Goal: Information Seeking & Learning: Learn about a topic

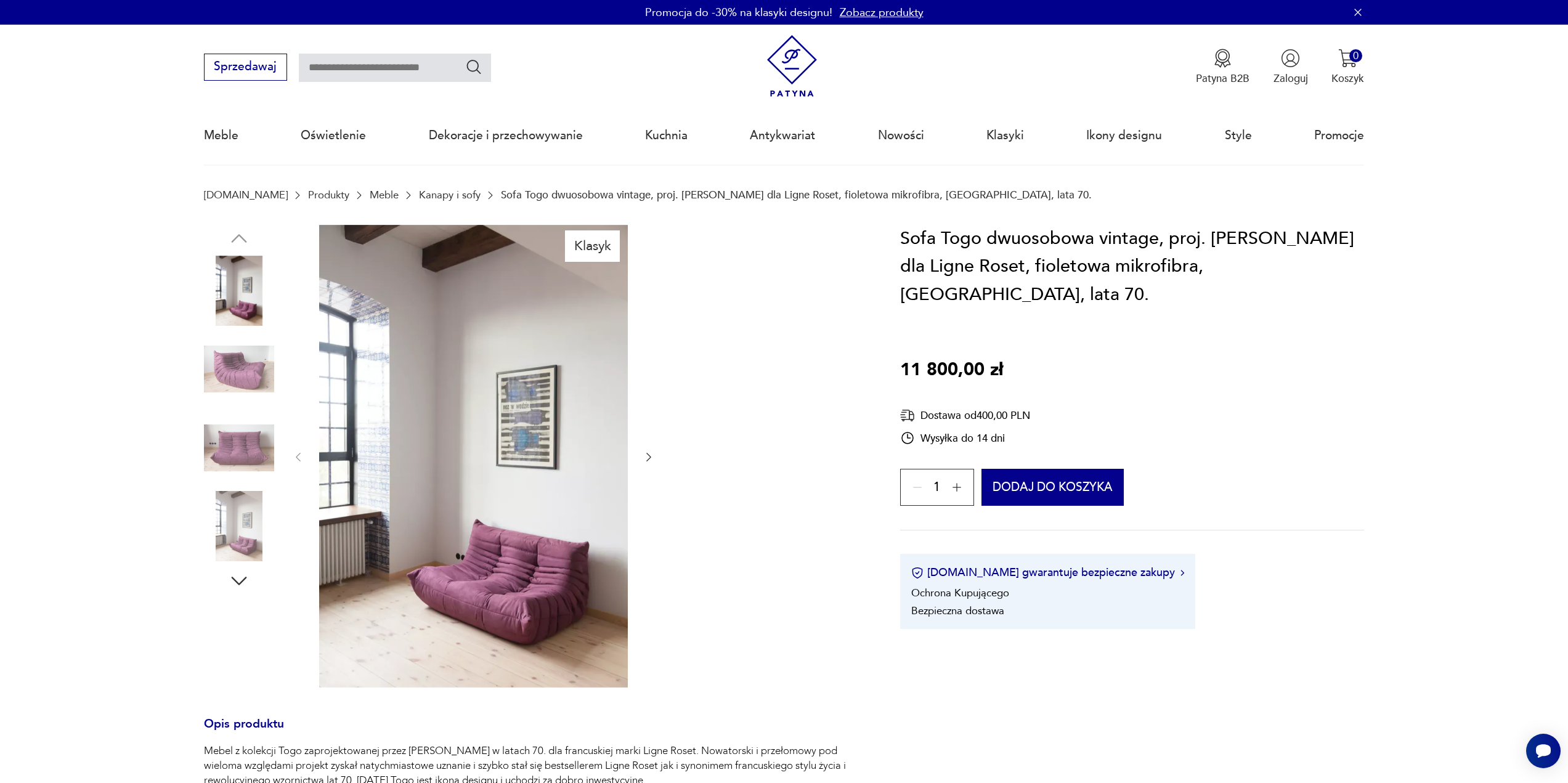
click at [942, 233] on h1 "Sofa Togo dwuosobowa vintage, proj. M. Ducaroy dla Ligne Roset, fioletowa mikro…" at bounding box center [1131, 266] width 464 height 84
click at [934, 263] on h1 "Sofa Togo dwuosobowa vintage, proj. M. Ducaroy dla Ligne Roset, fioletowa mikro…" at bounding box center [1131, 266] width 464 height 84
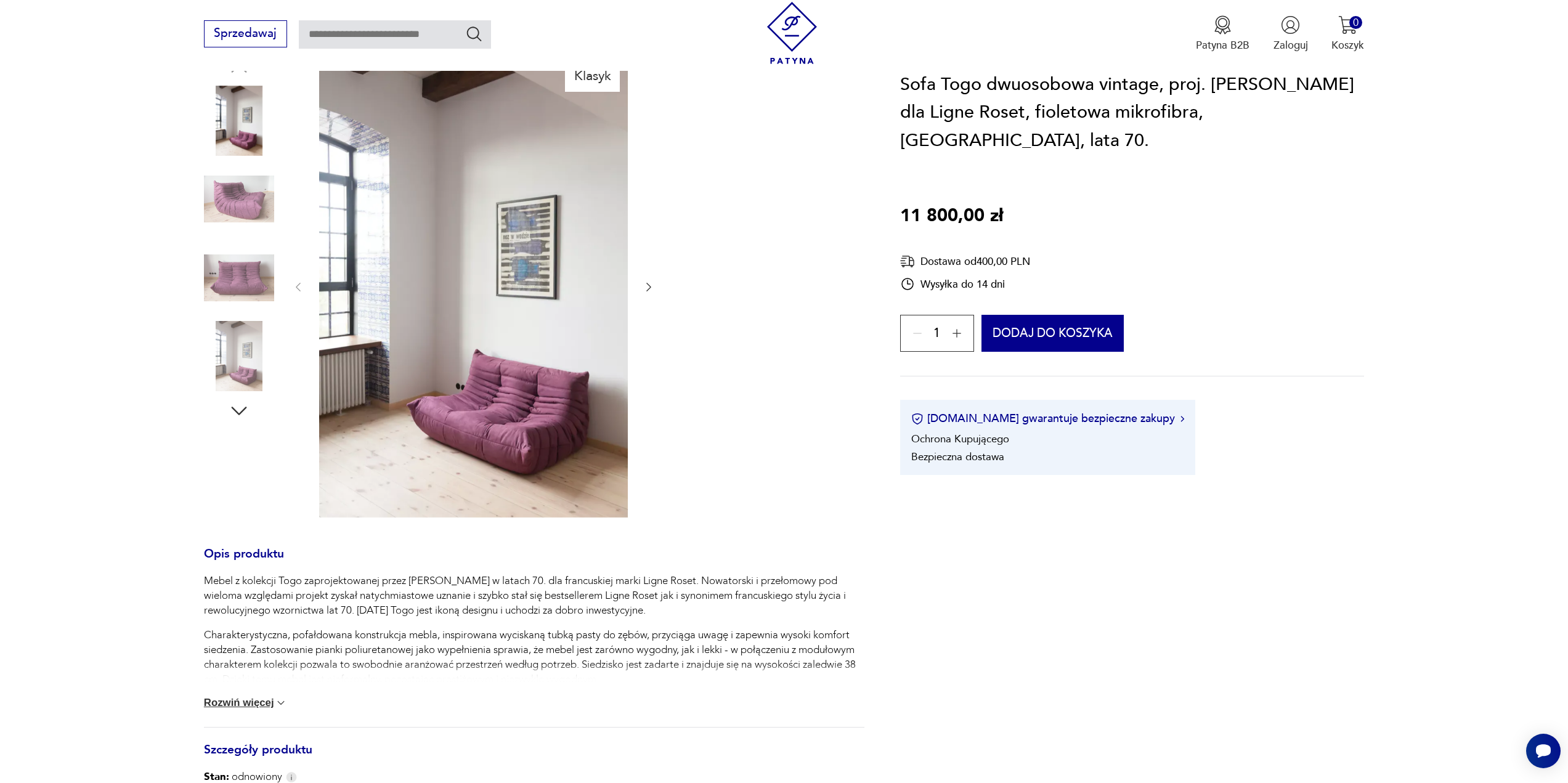
scroll to position [185, 0]
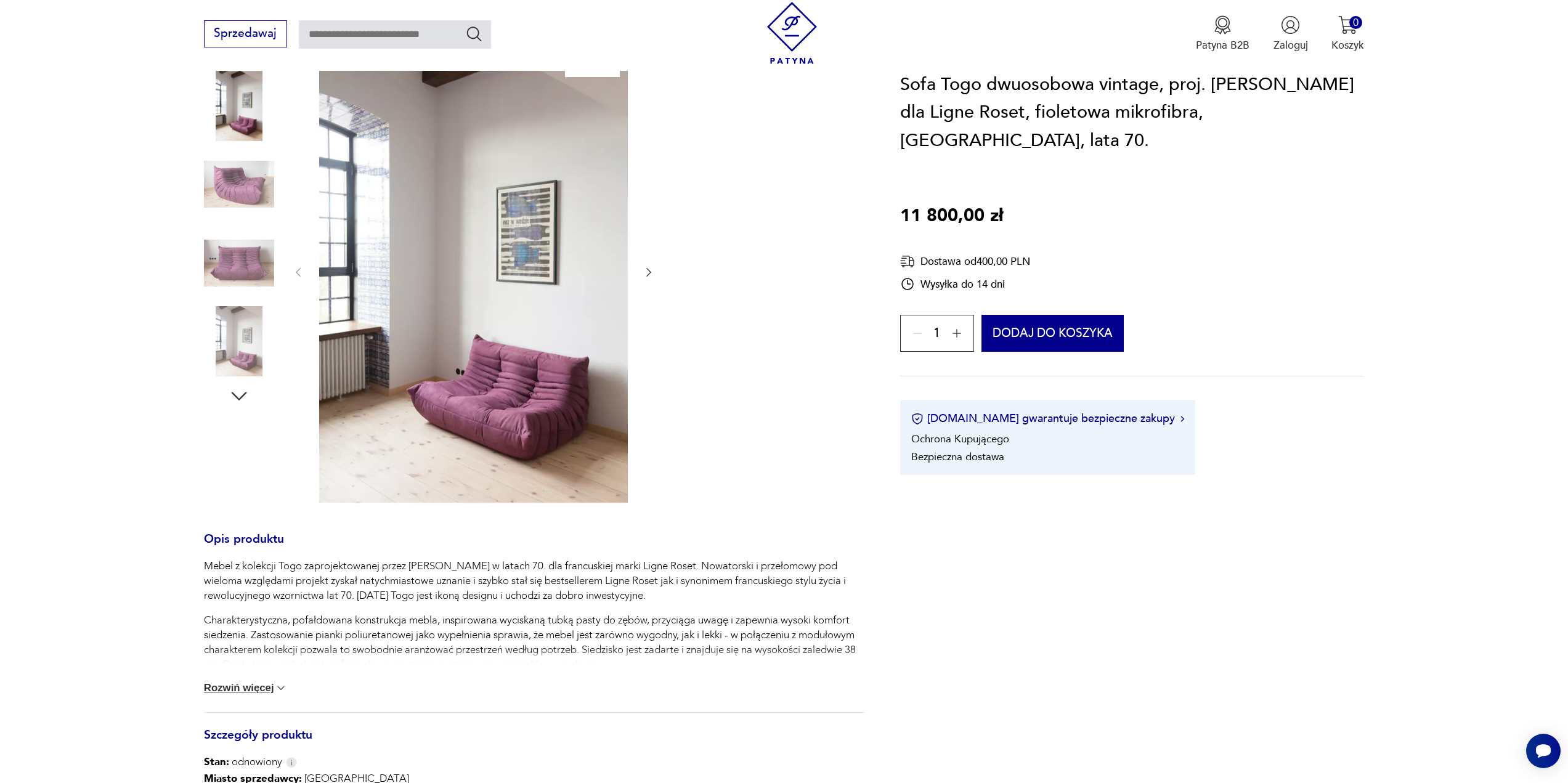
click at [235, 686] on button "Rozwiń więcej" at bounding box center [245, 688] width 84 height 12
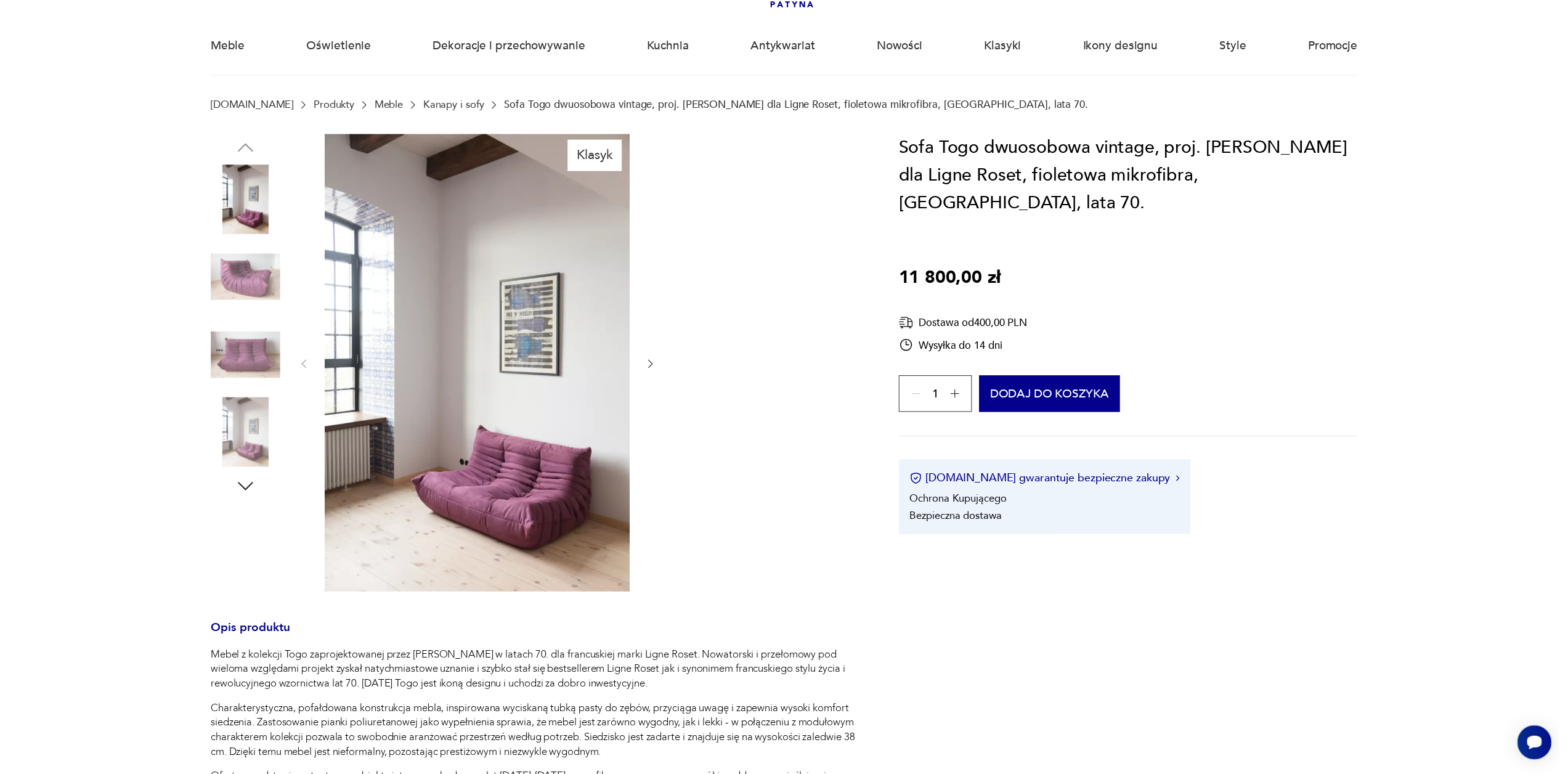
scroll to position [61, 0]
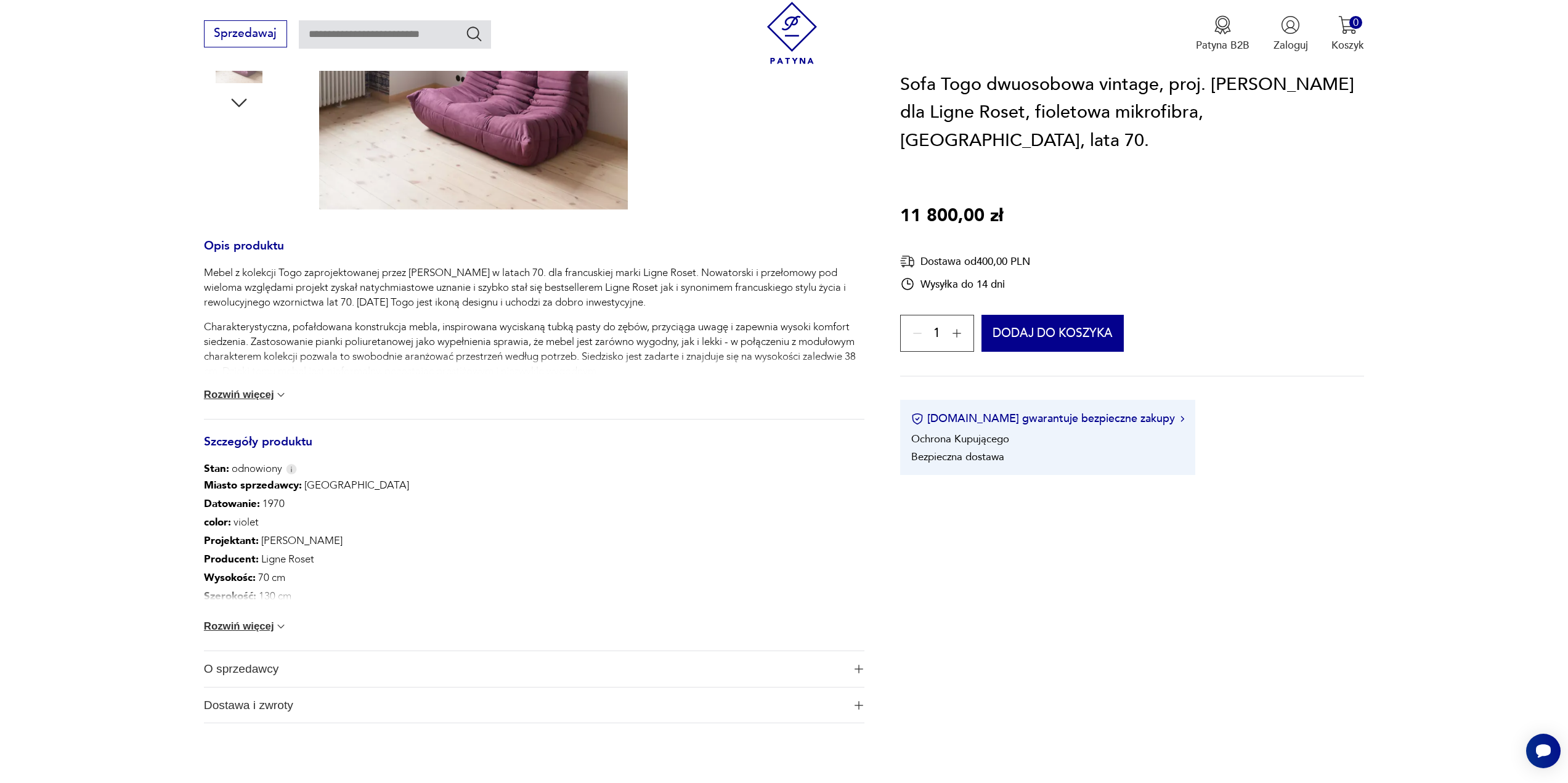
scroll to position [493, 0]
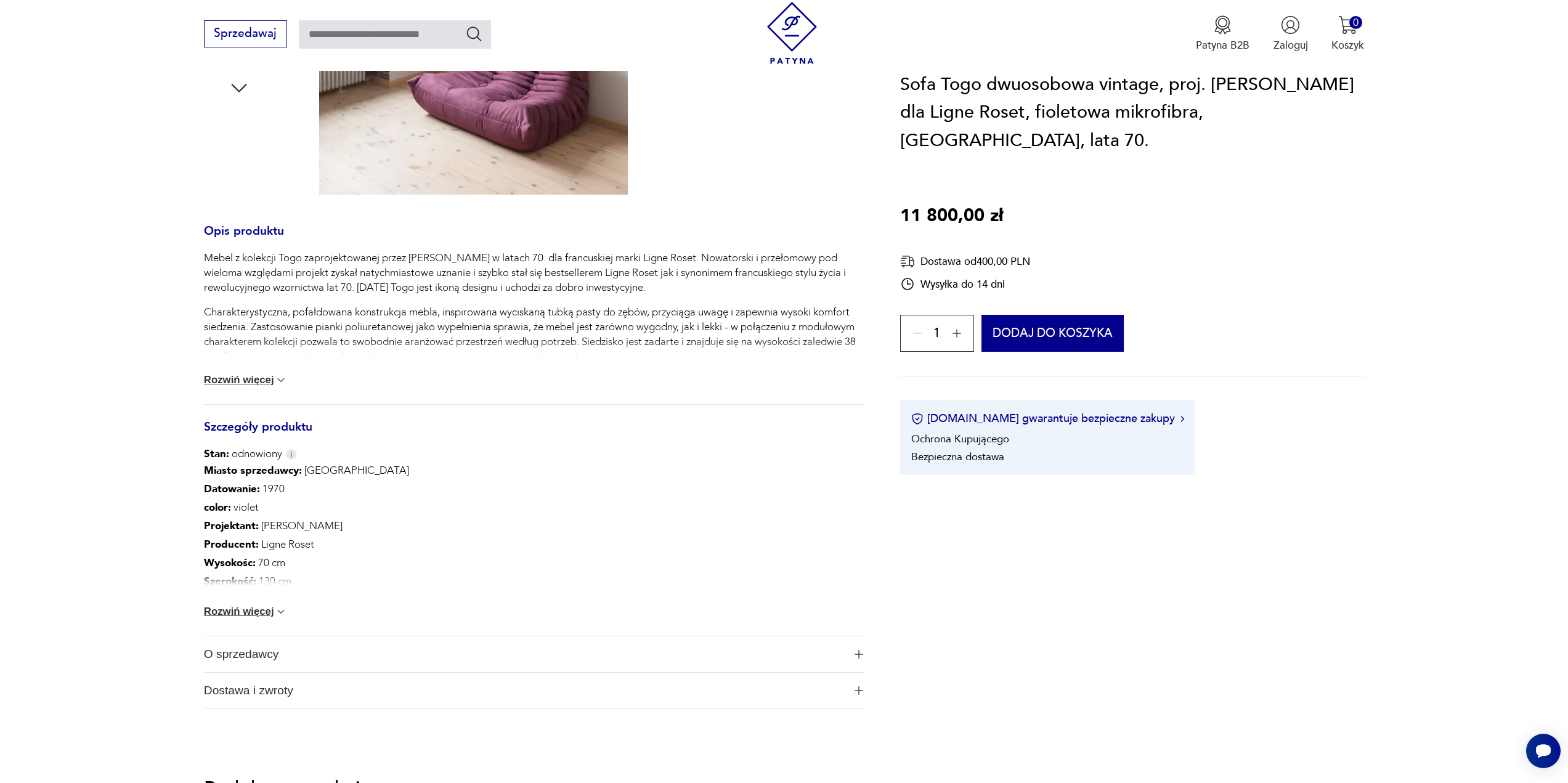
click at [253, 611] on button "Rozwiń więcej" at bounding box center [245, 612] width 84 height 12
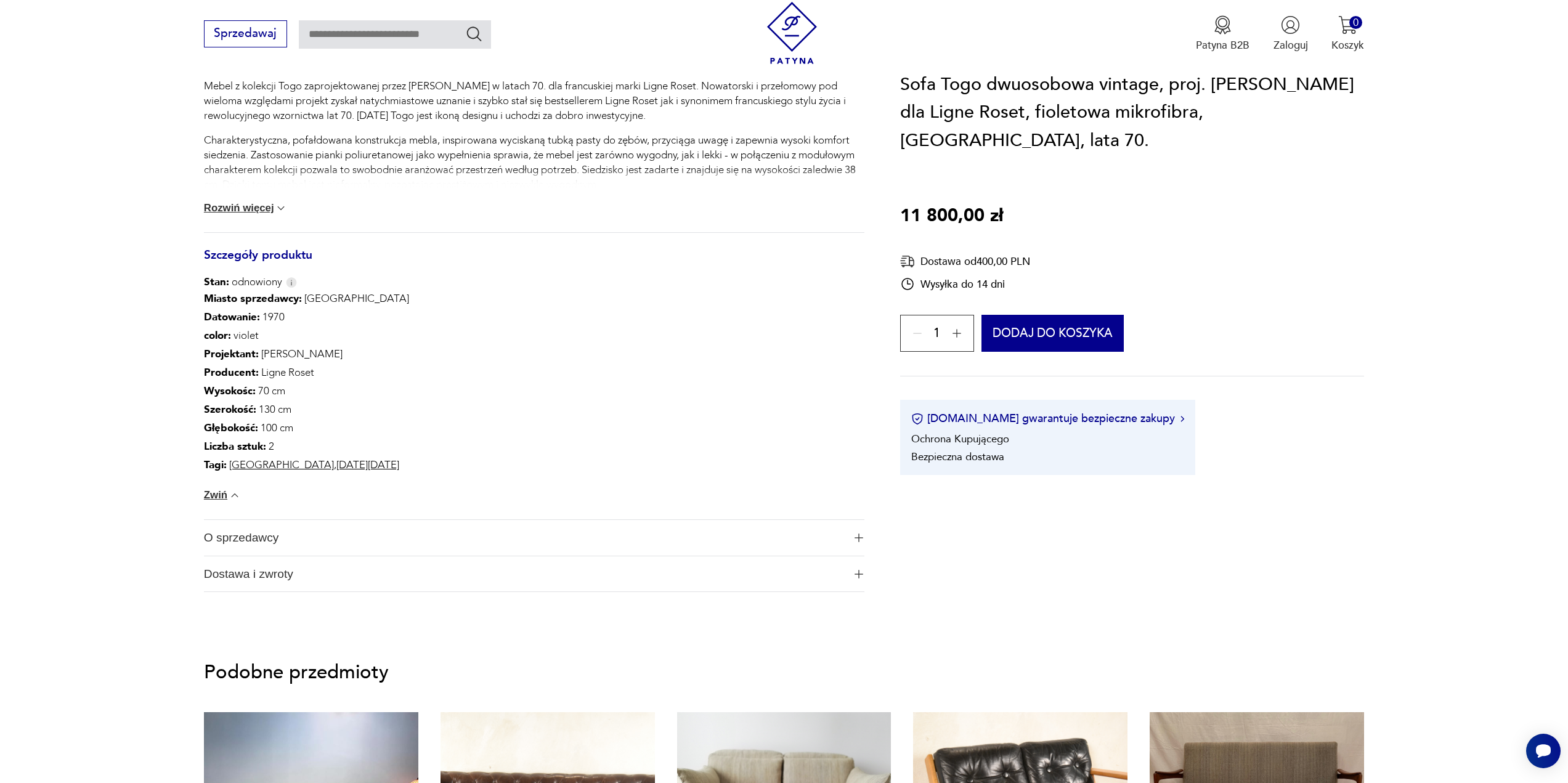
scroll to position [678, 0]
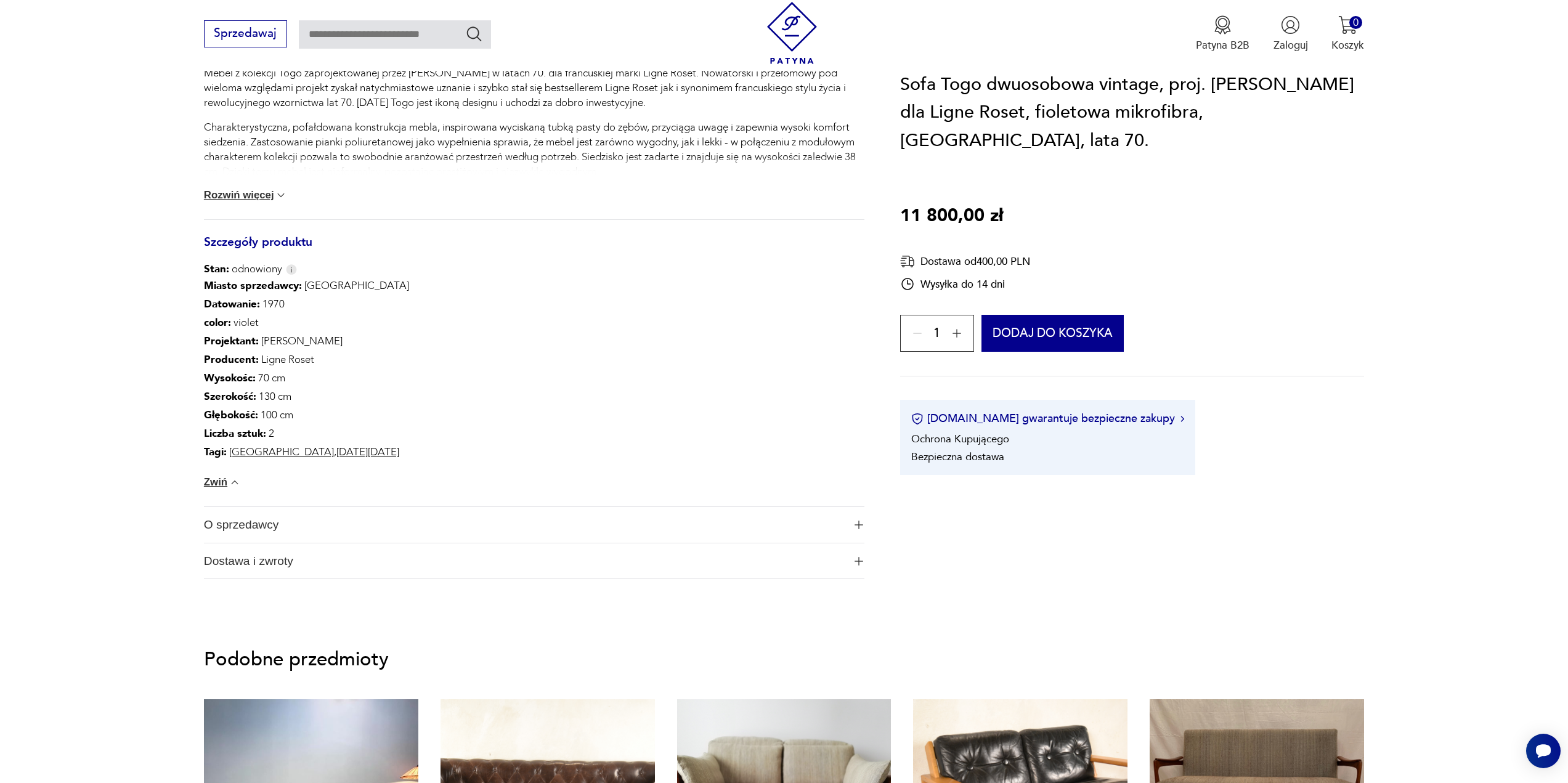
click at [257, 535] on span "O sprzedawcy" at bounding box center [524, 525] width 640 height 36
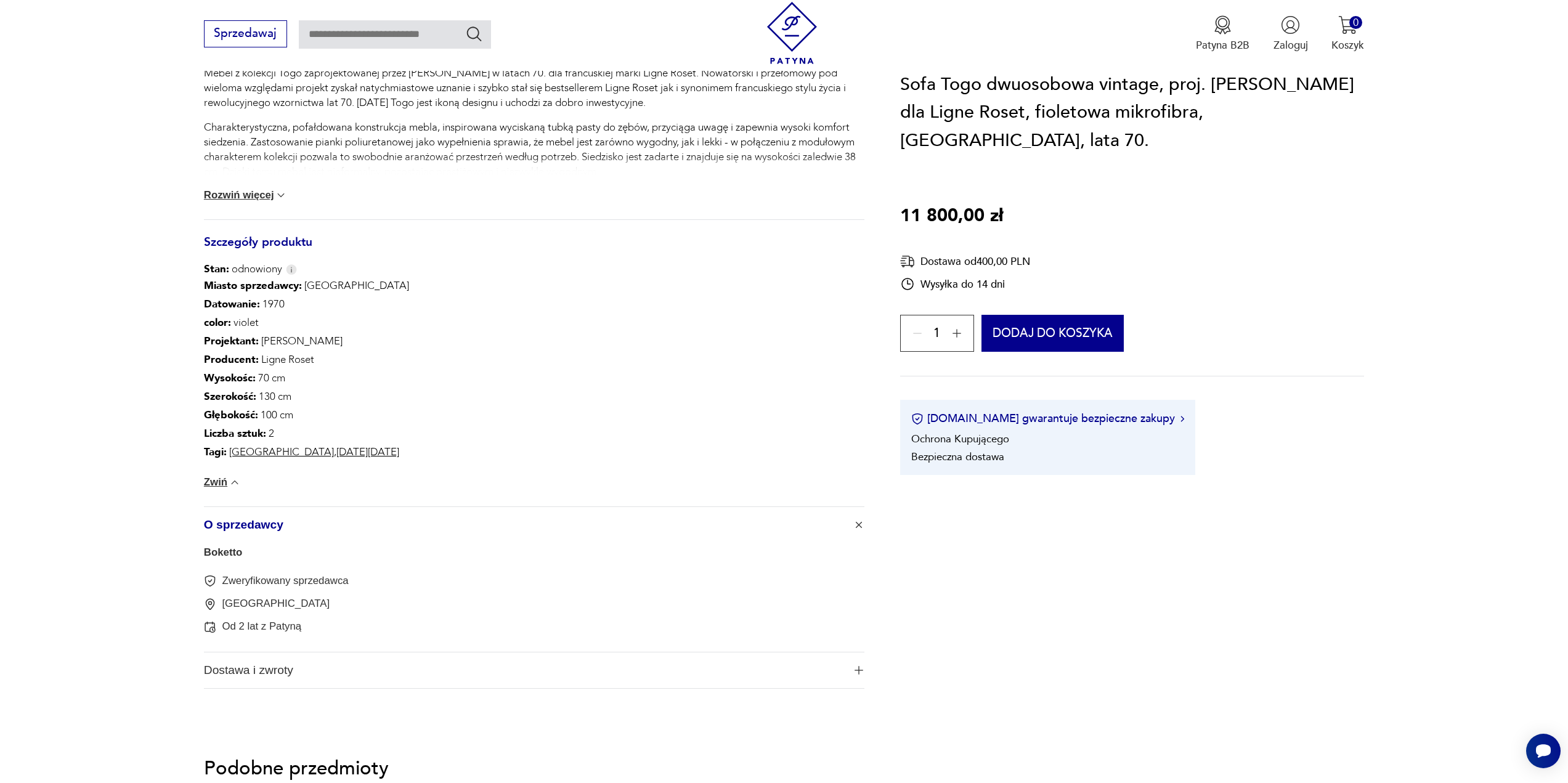
click at [253, 190] on button "Rozwiń więcej" at bounding box center [245, 195] width 84 height 12
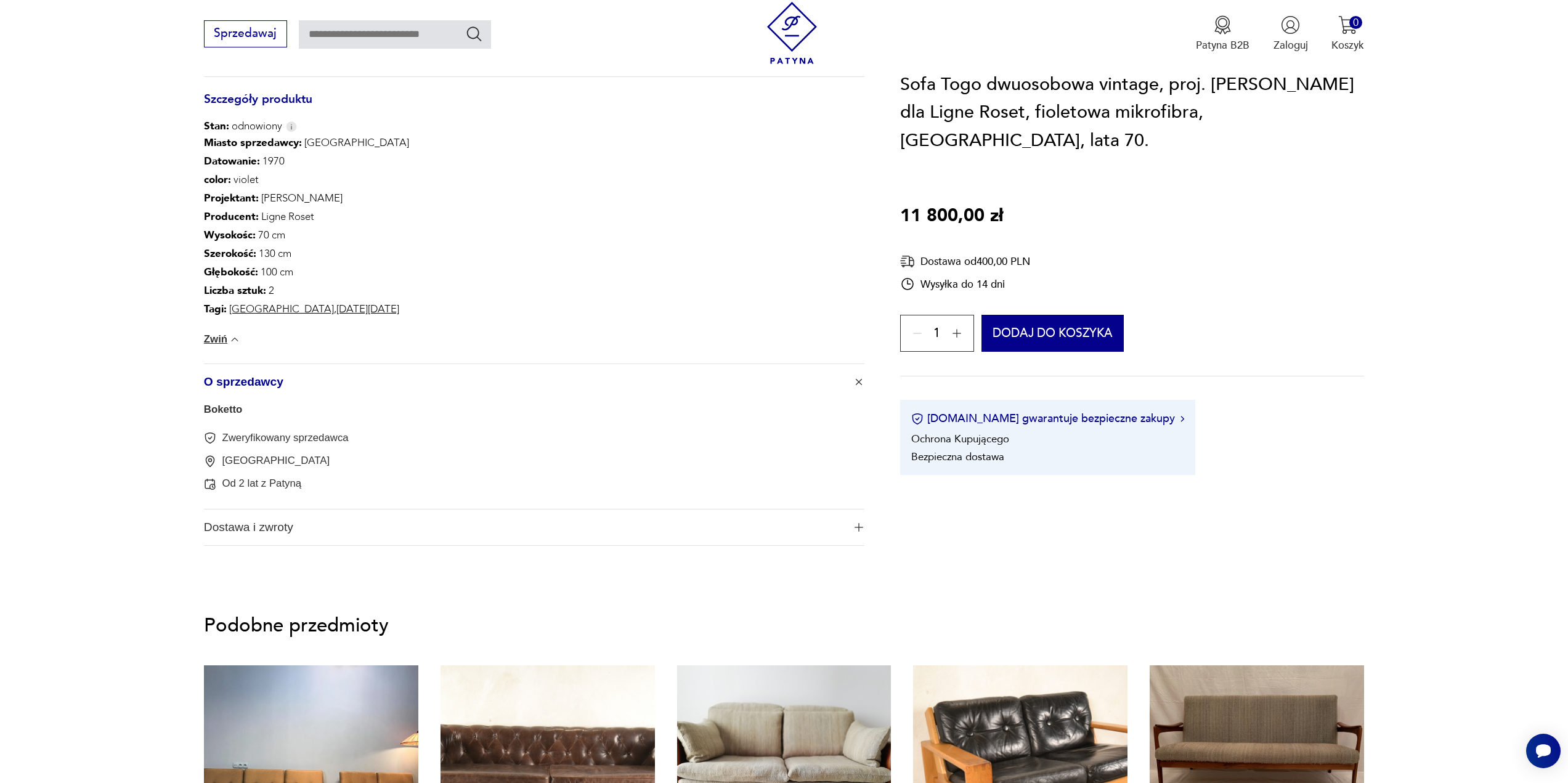
scroll to position [1171, 0]
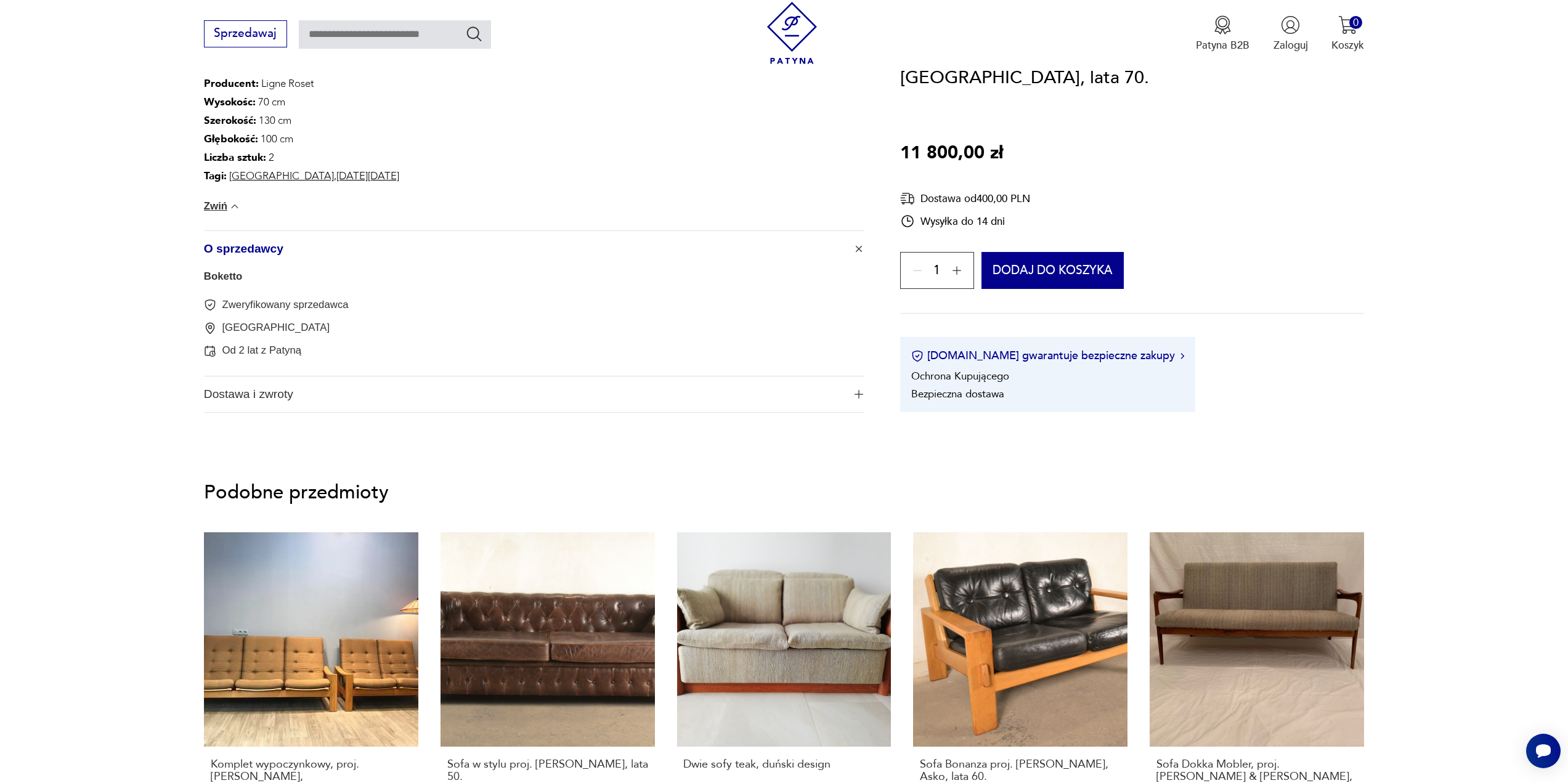
click at [252, 396] on span "Dostawa i zwroty" at bounding box center [524, 394] width 640 height 36
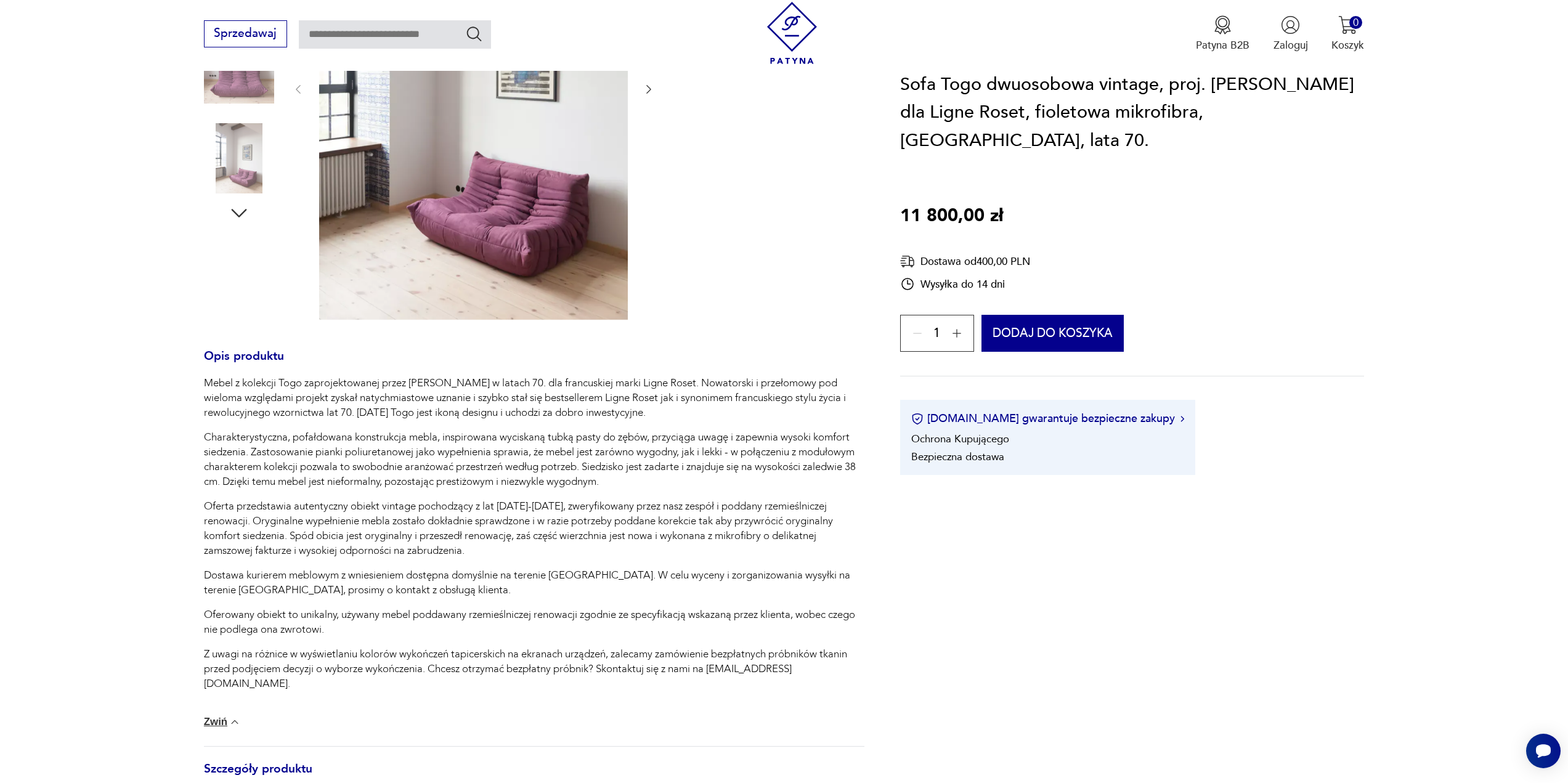
scroll to position [432, 0]
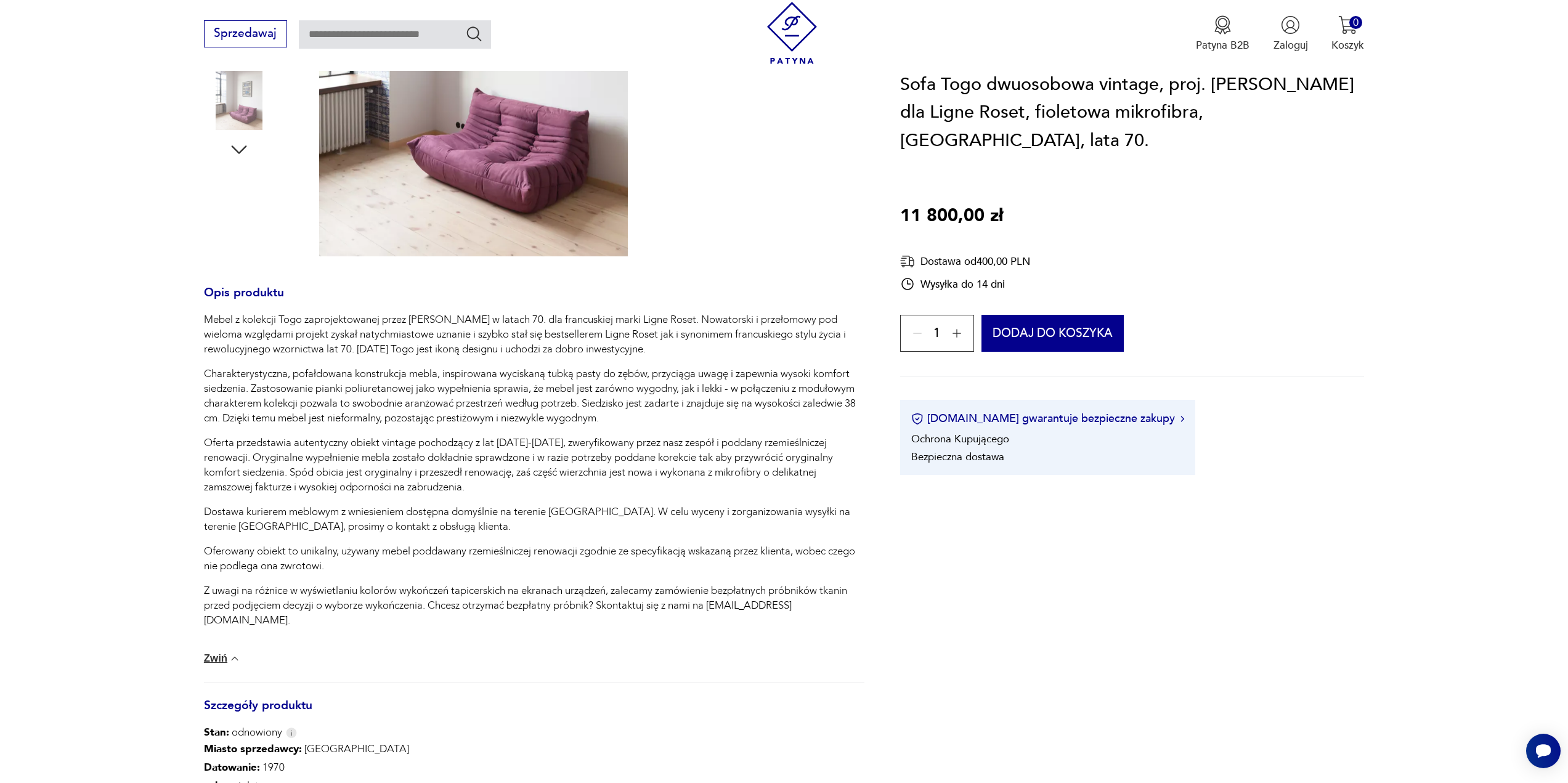
click at [219, 661] on button "Zwiń" at bounding box center [222, 658] width 37 height 12
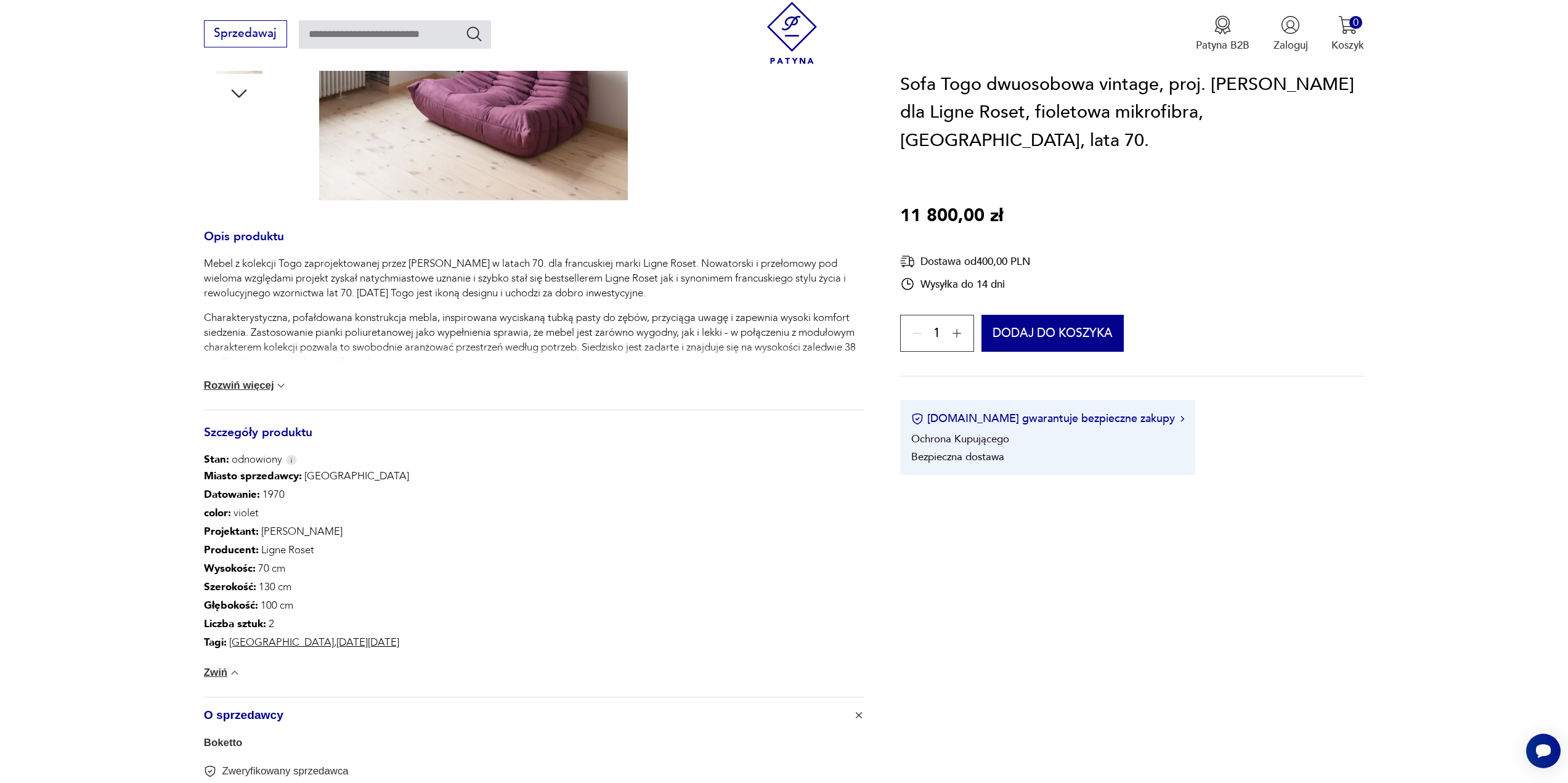
scroll to position [616, 0]
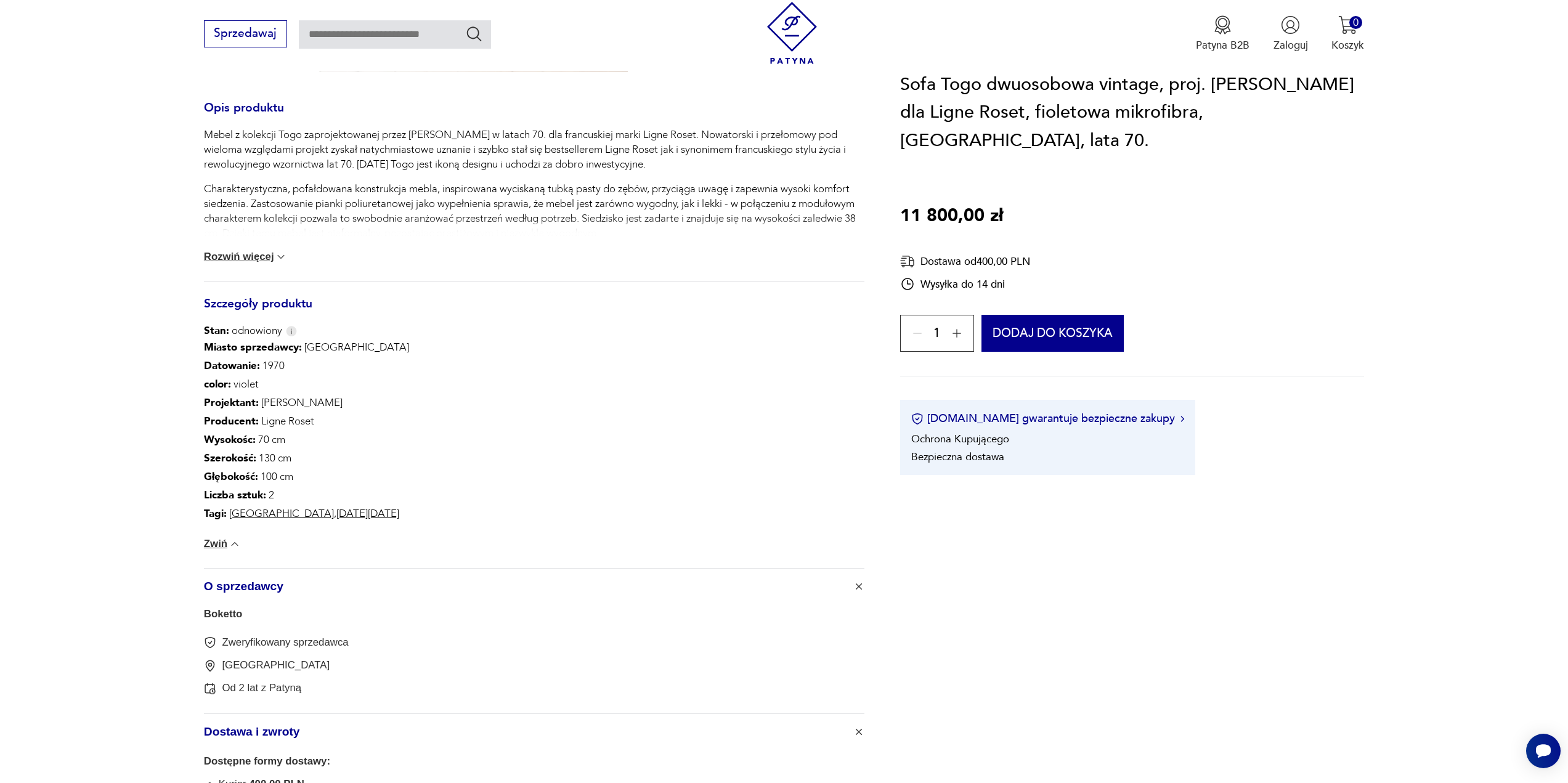
click at [215, 545] on button "Zwiń" at bounding box center [222, 543] width 37 height 12
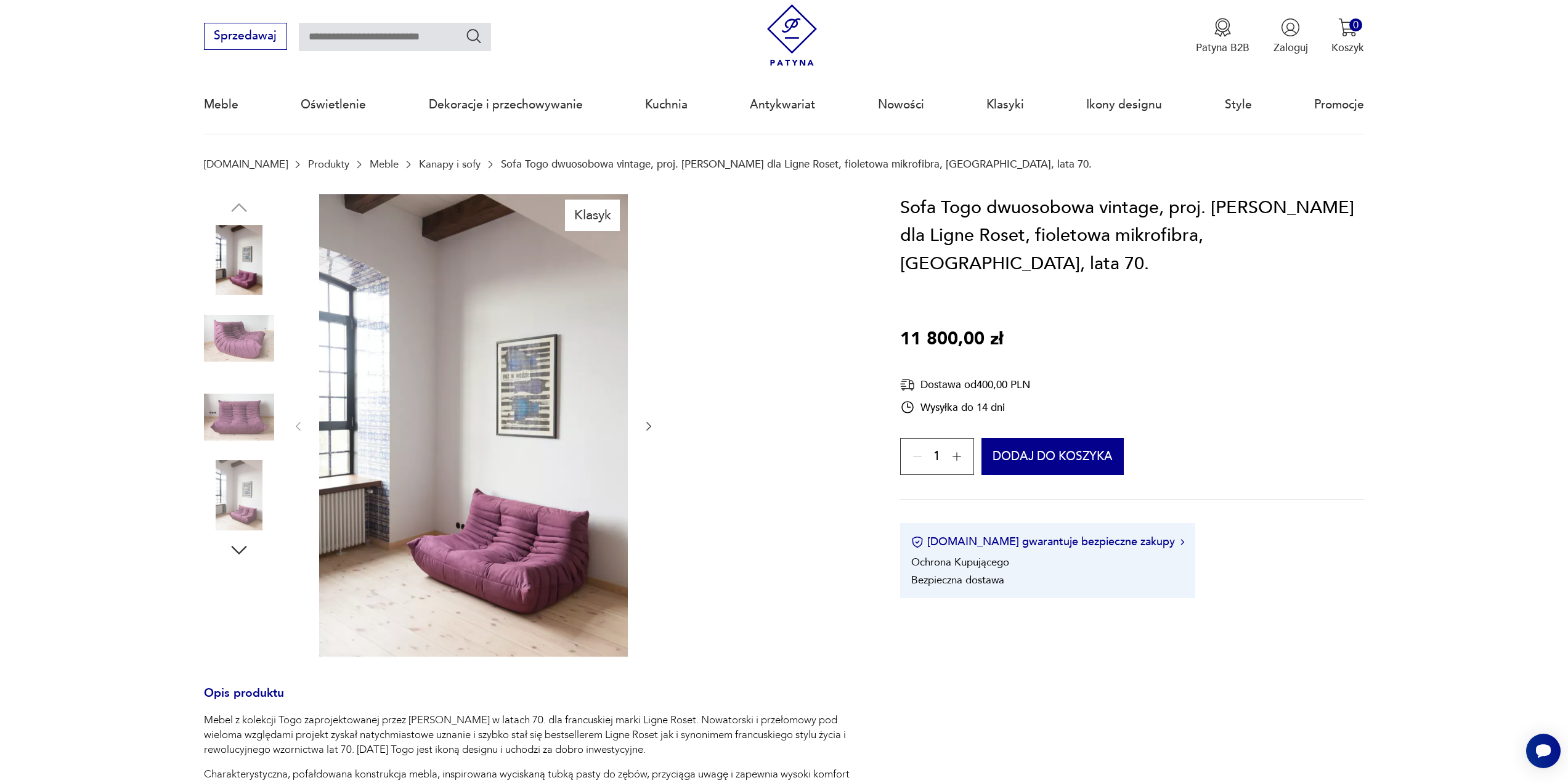
scroll to position [0, 0]
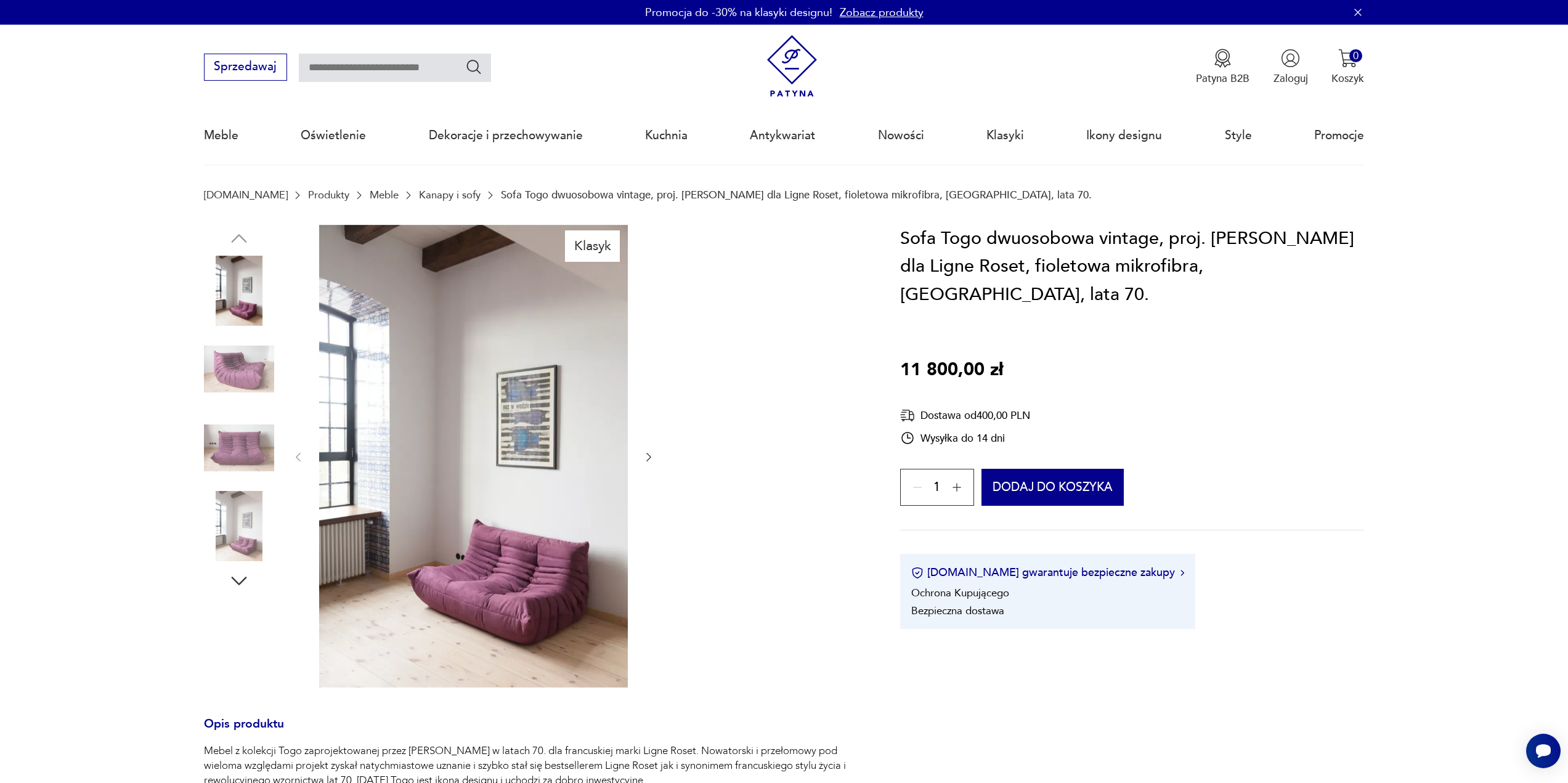
click at [239, 307] on img at bounding box center [239, 290] width 70 height 70
click at [234, 374] on img at bounding box center [239, 368] width 70 height 70
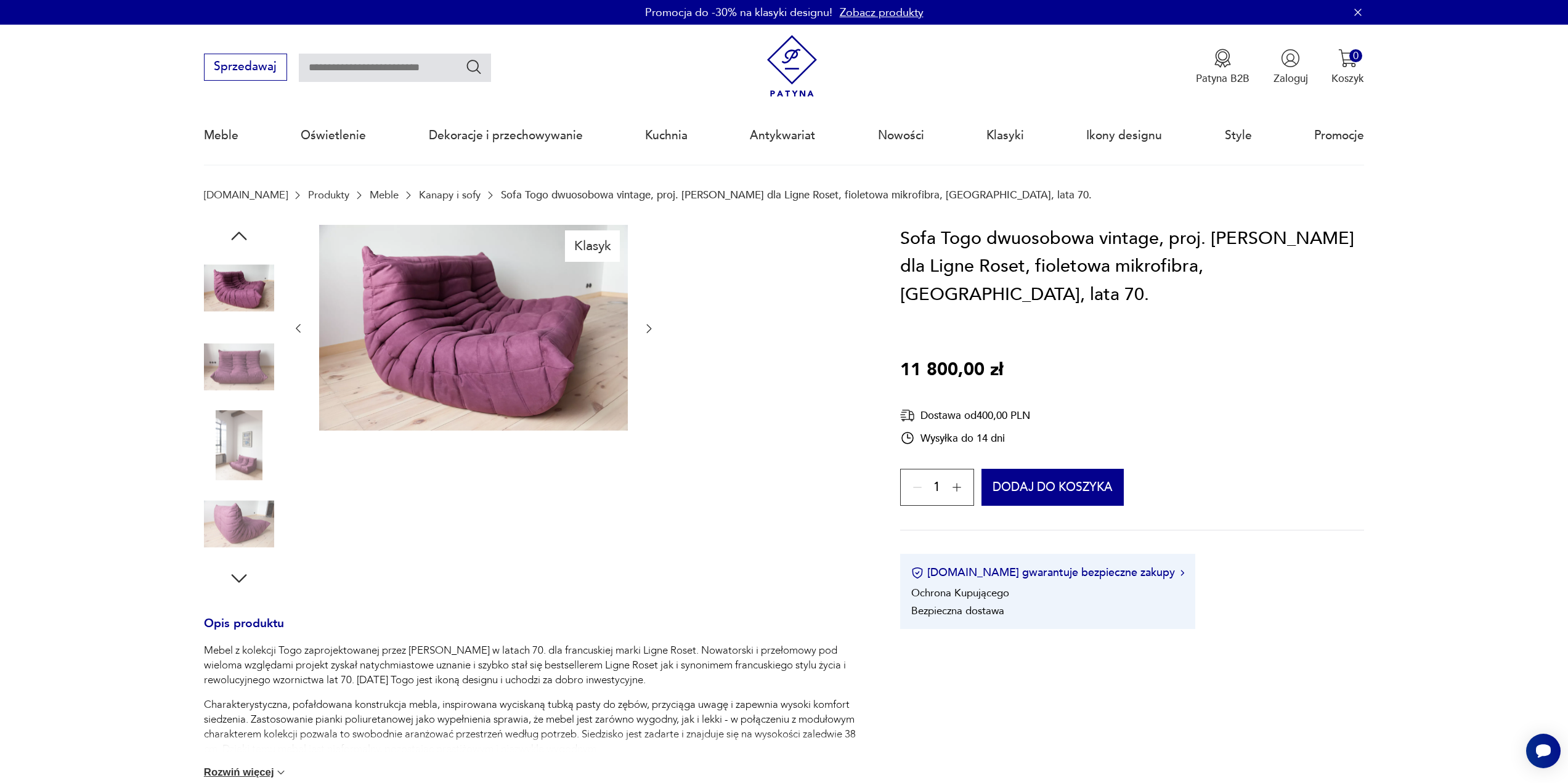
click at [248, 296] on img at bounding box center [239, 288] width 70 height 70
click at [293, 329] on icon "button" at bounding box center [298, 329] width 12 height 12
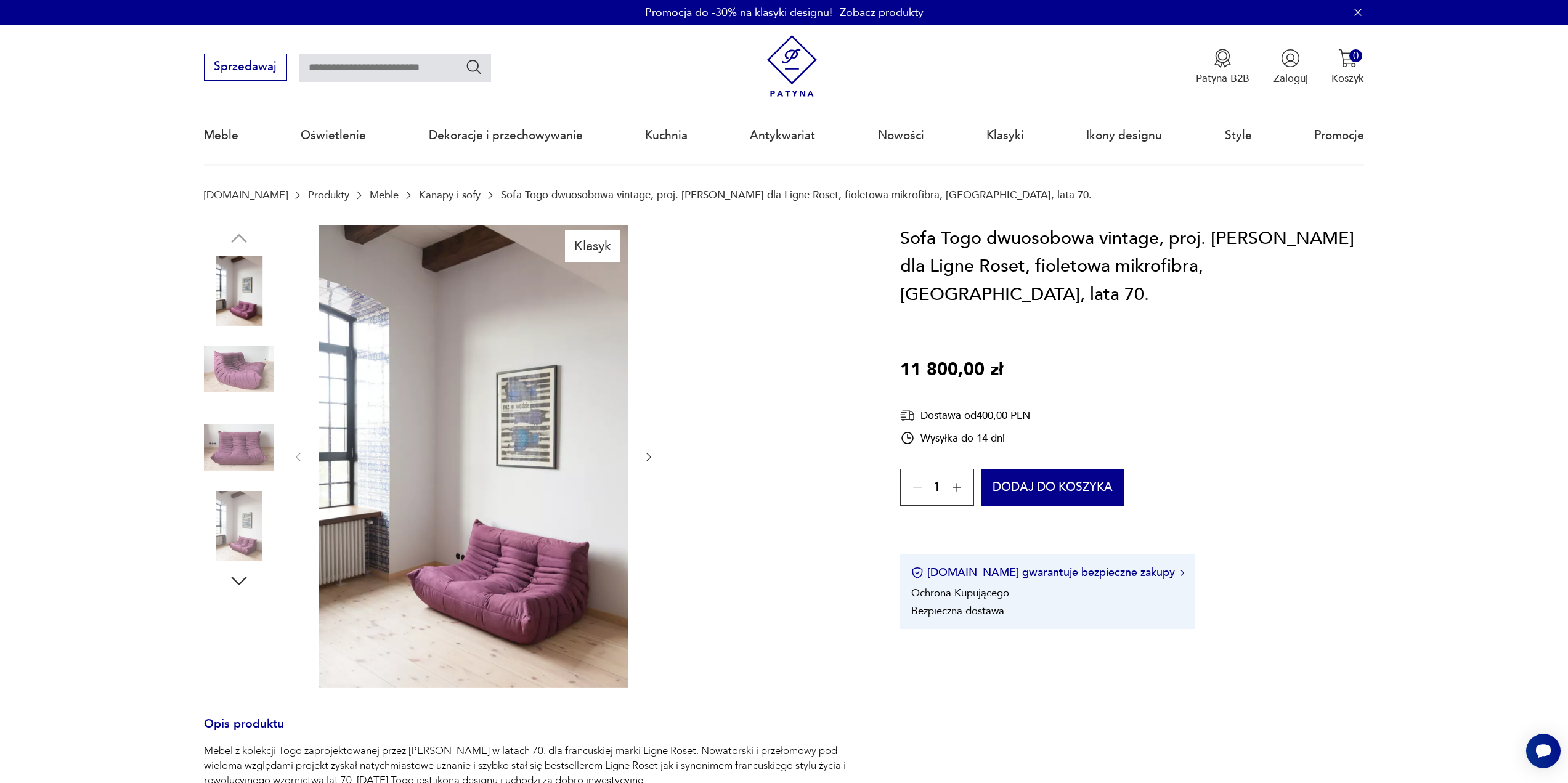
click at [245, 297] on img at bounding box center [239, 290] width 70 height 70
click at [236, 374] on img at bounding box center [239, 368] width 70 height 70
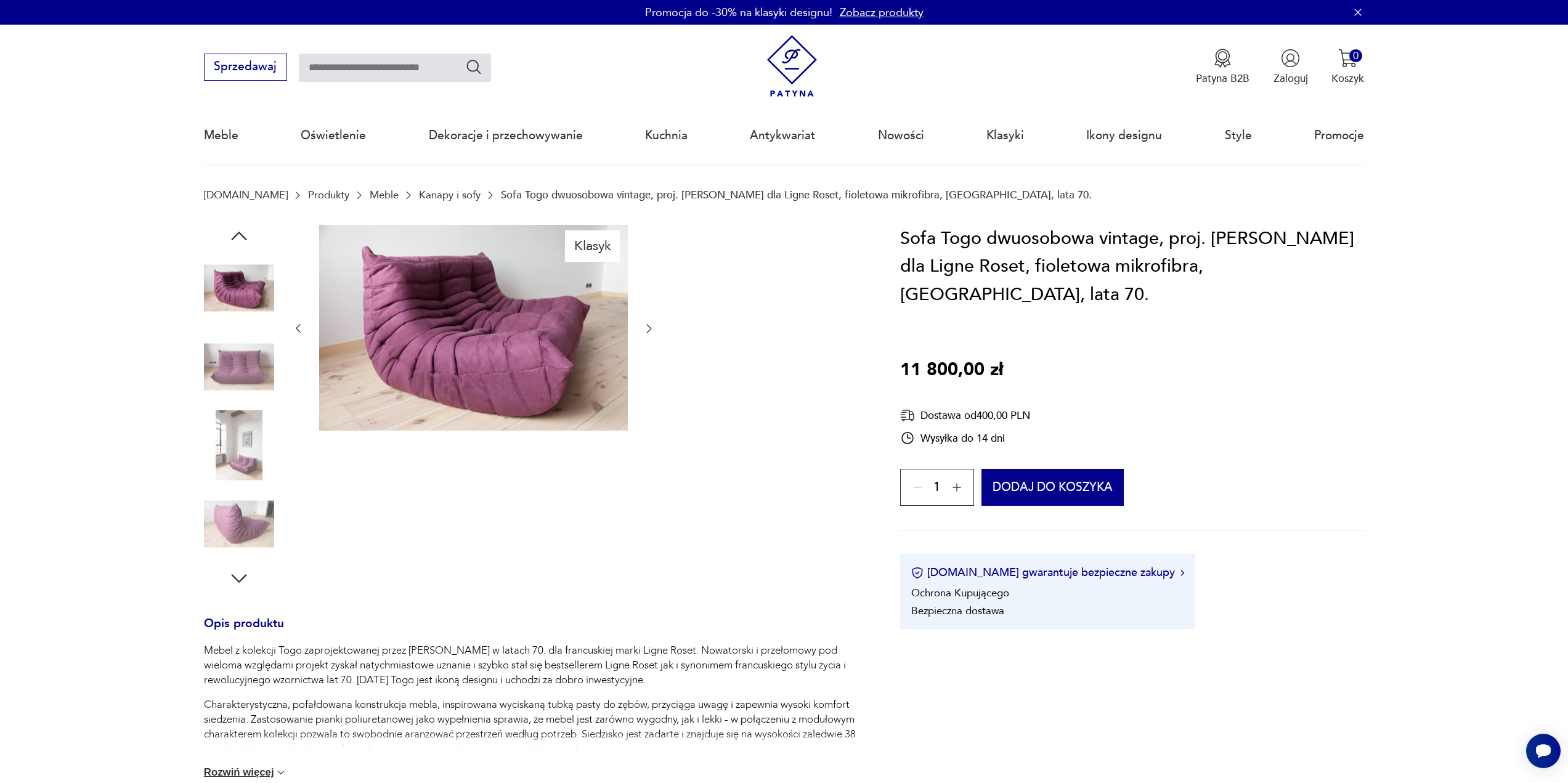
click at [232, 415] on img at bounding box center [239, 445] width 70 height 70
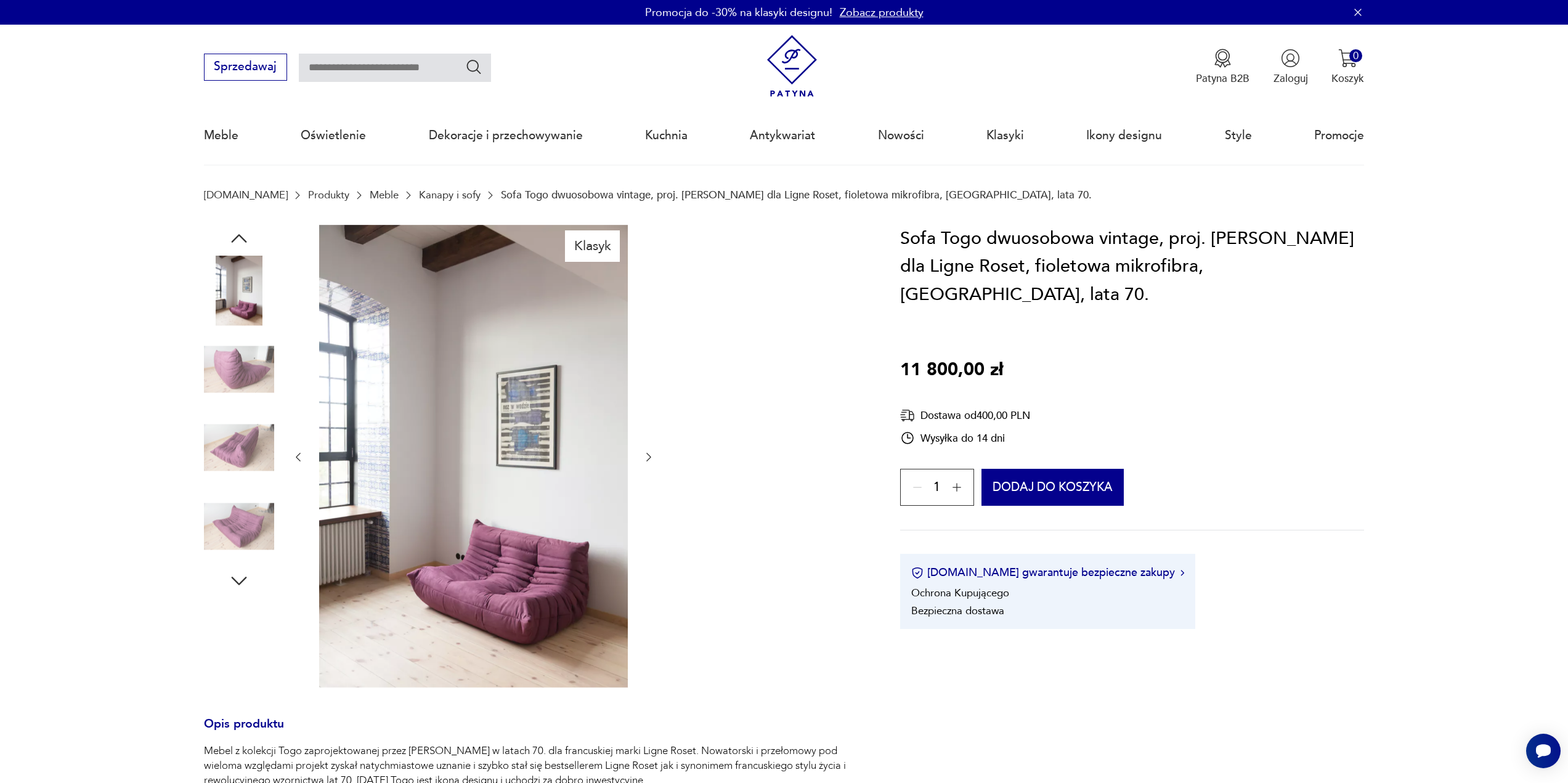
click at [235, 435] on img at bounding box center [239, 447] width 70 height 70
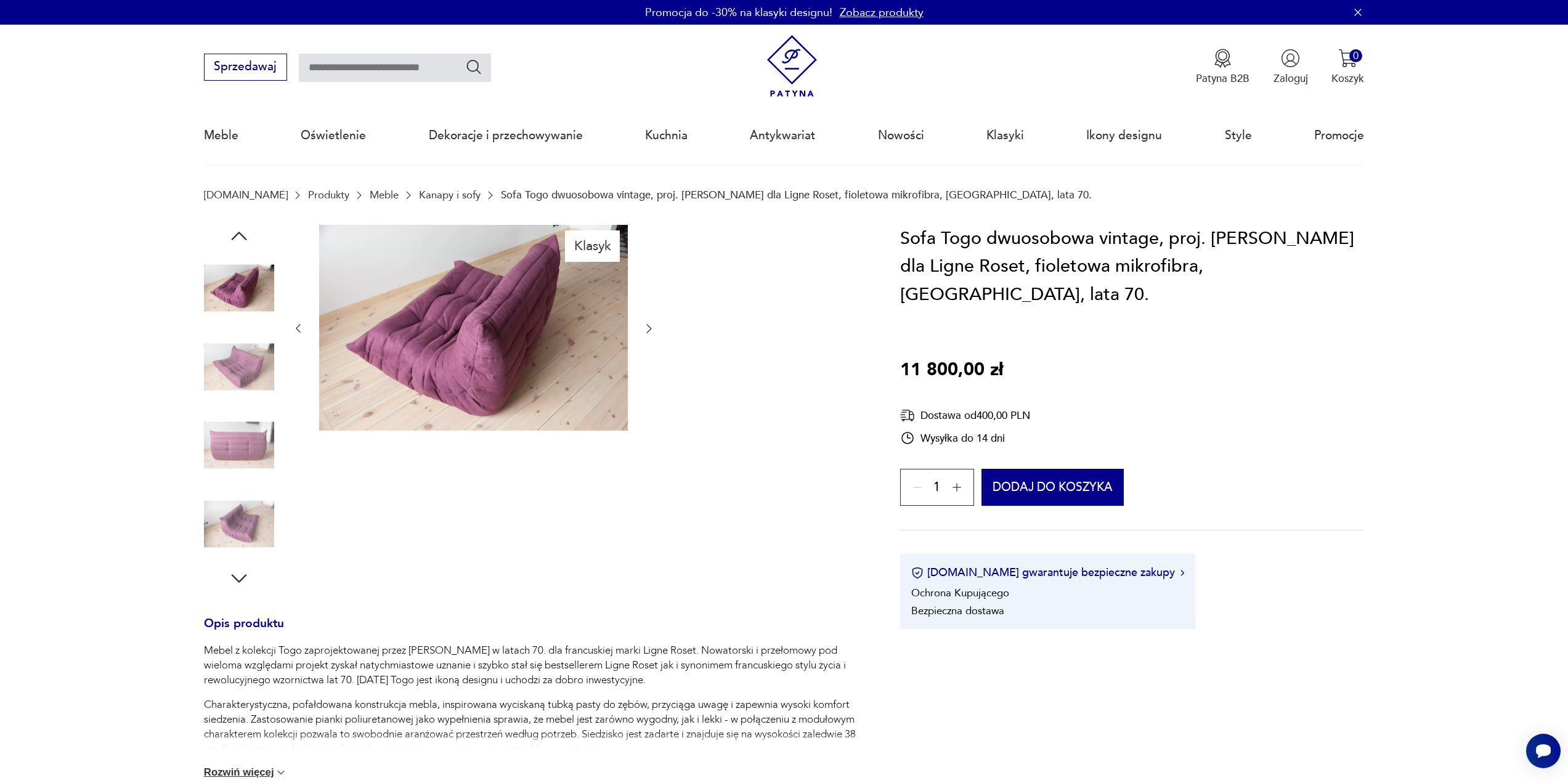
click at [359, 367] on img at bounding box center [473, 328] width 309 height 206
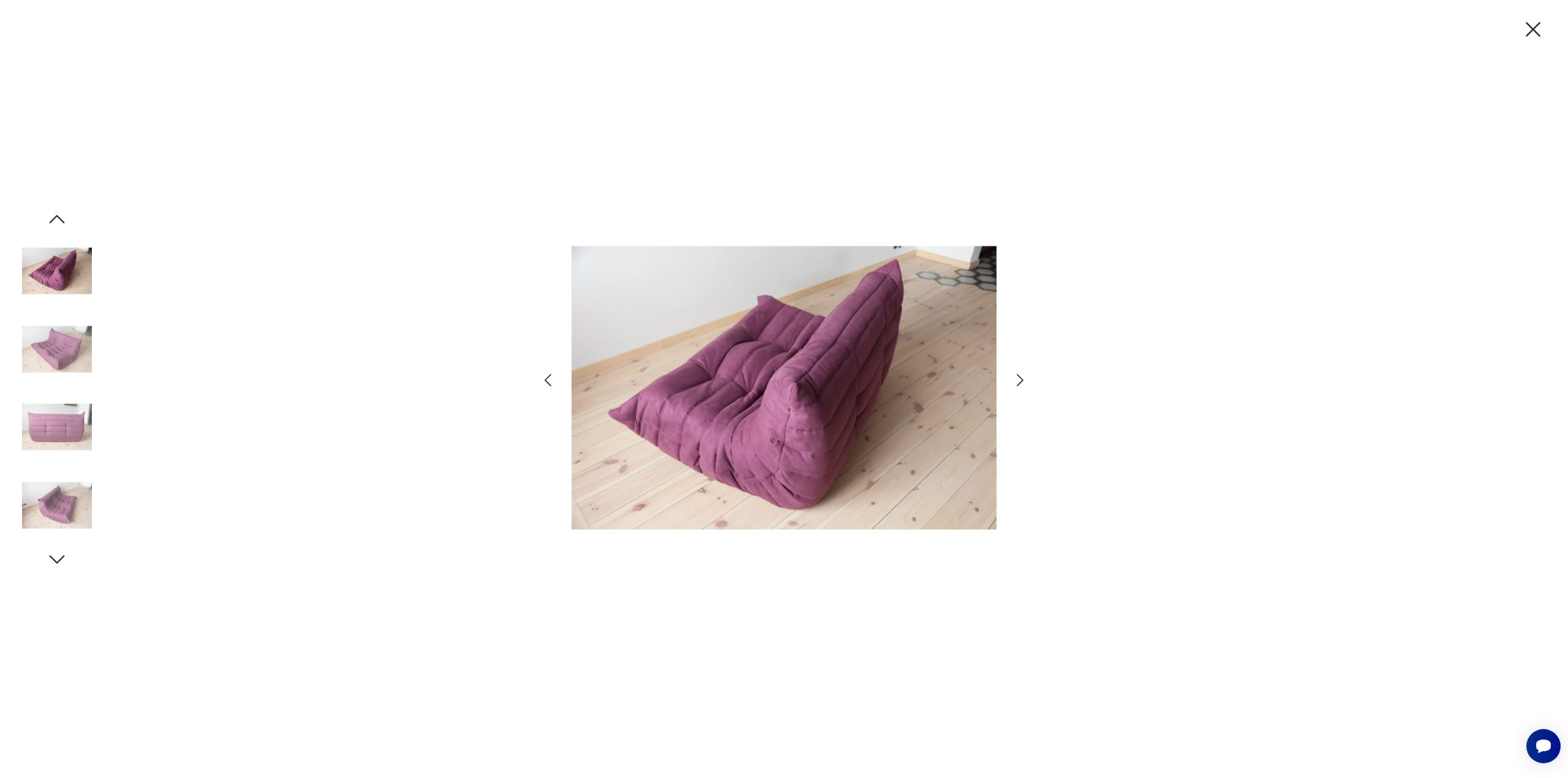
click at [1538, 31] on icon "button" at bounding box center [1533, 30] width 26 height 26
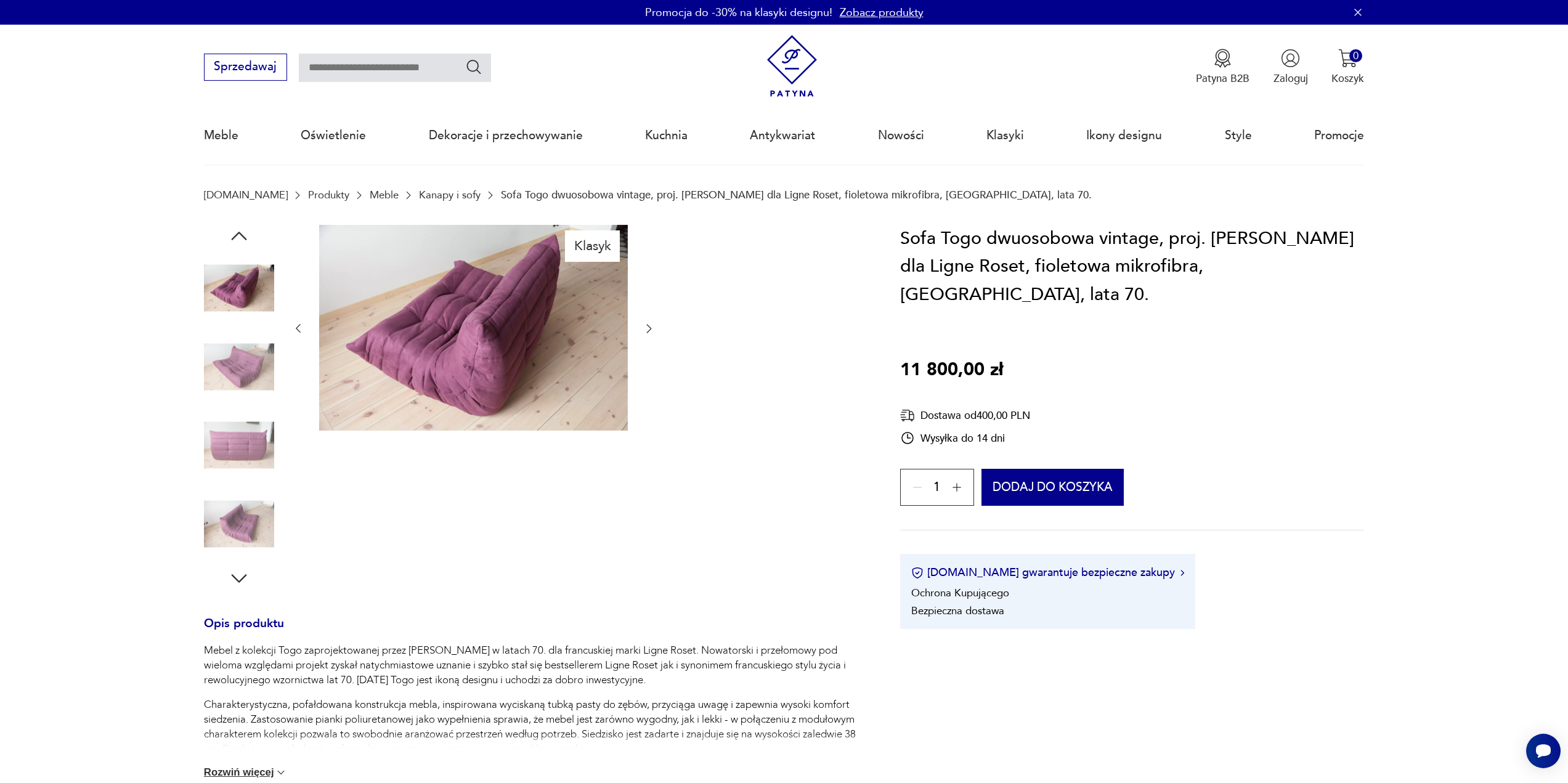
click at [236, 354] on img at bounding box center [239, 366] width 70 height 70
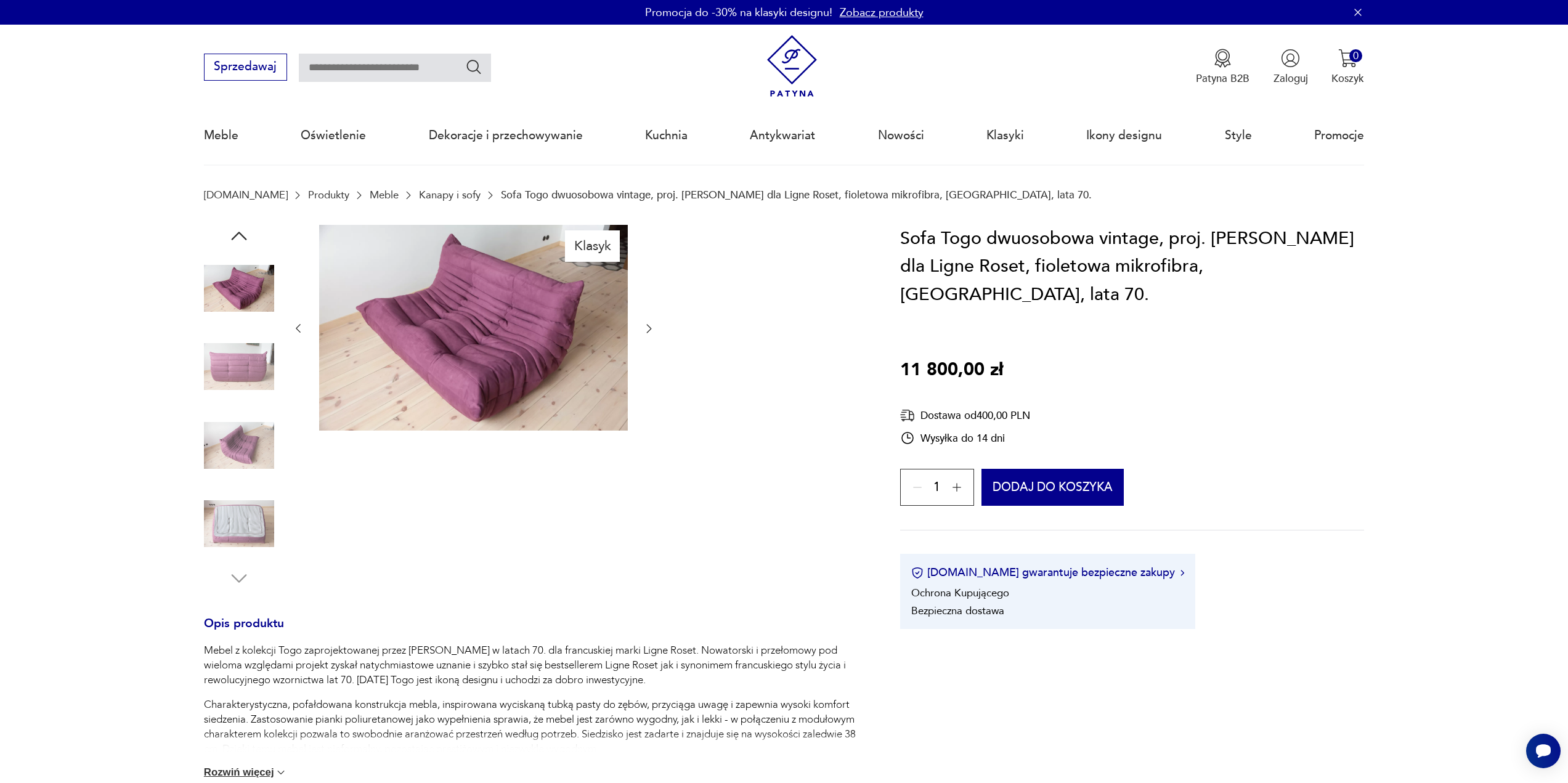
click at [240, 382] on img at bounding box center [239, 366] width 70 height 70
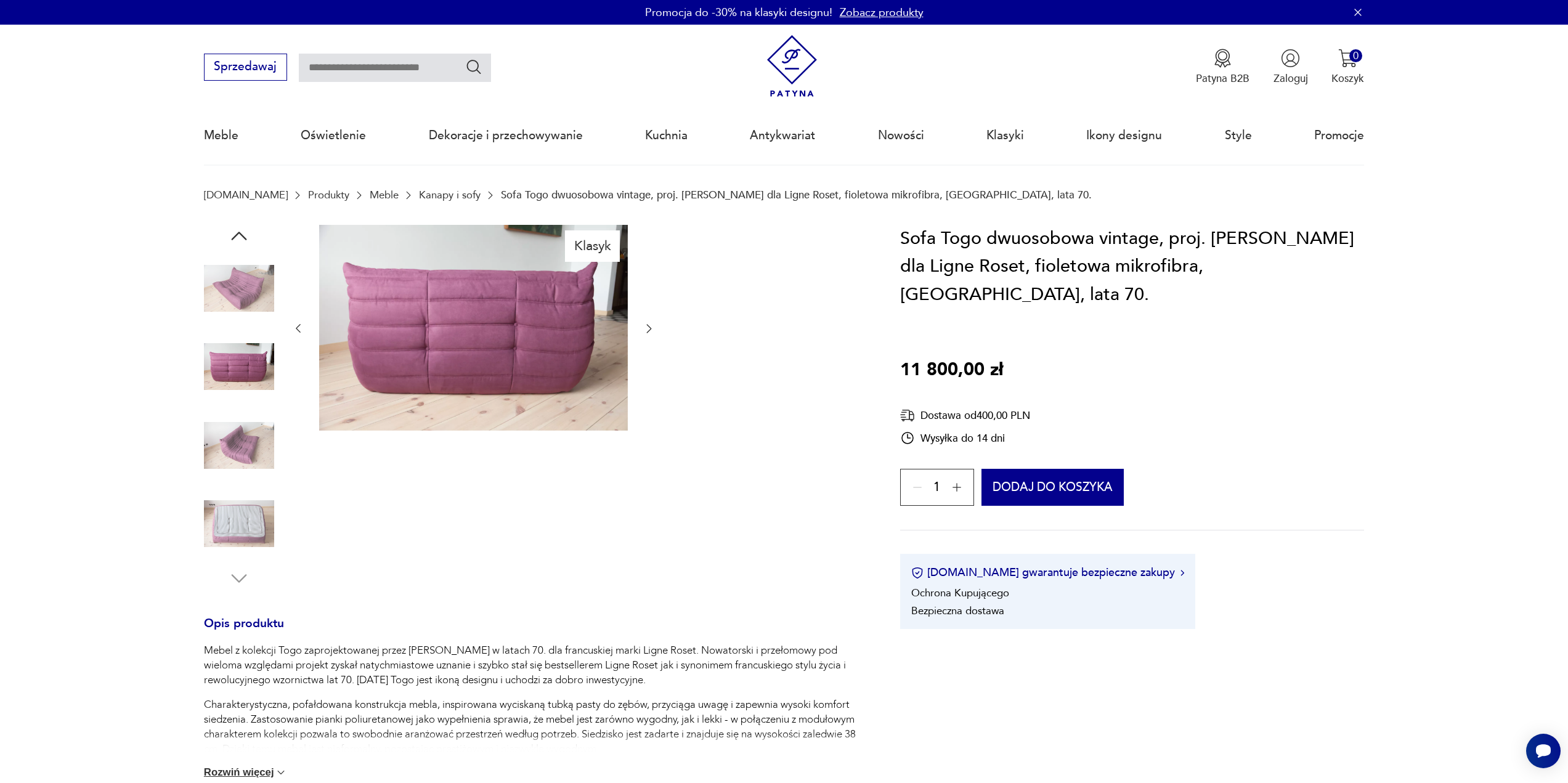
click at [243, 419] on img at bounding box center [239, 445] width 70 height 70
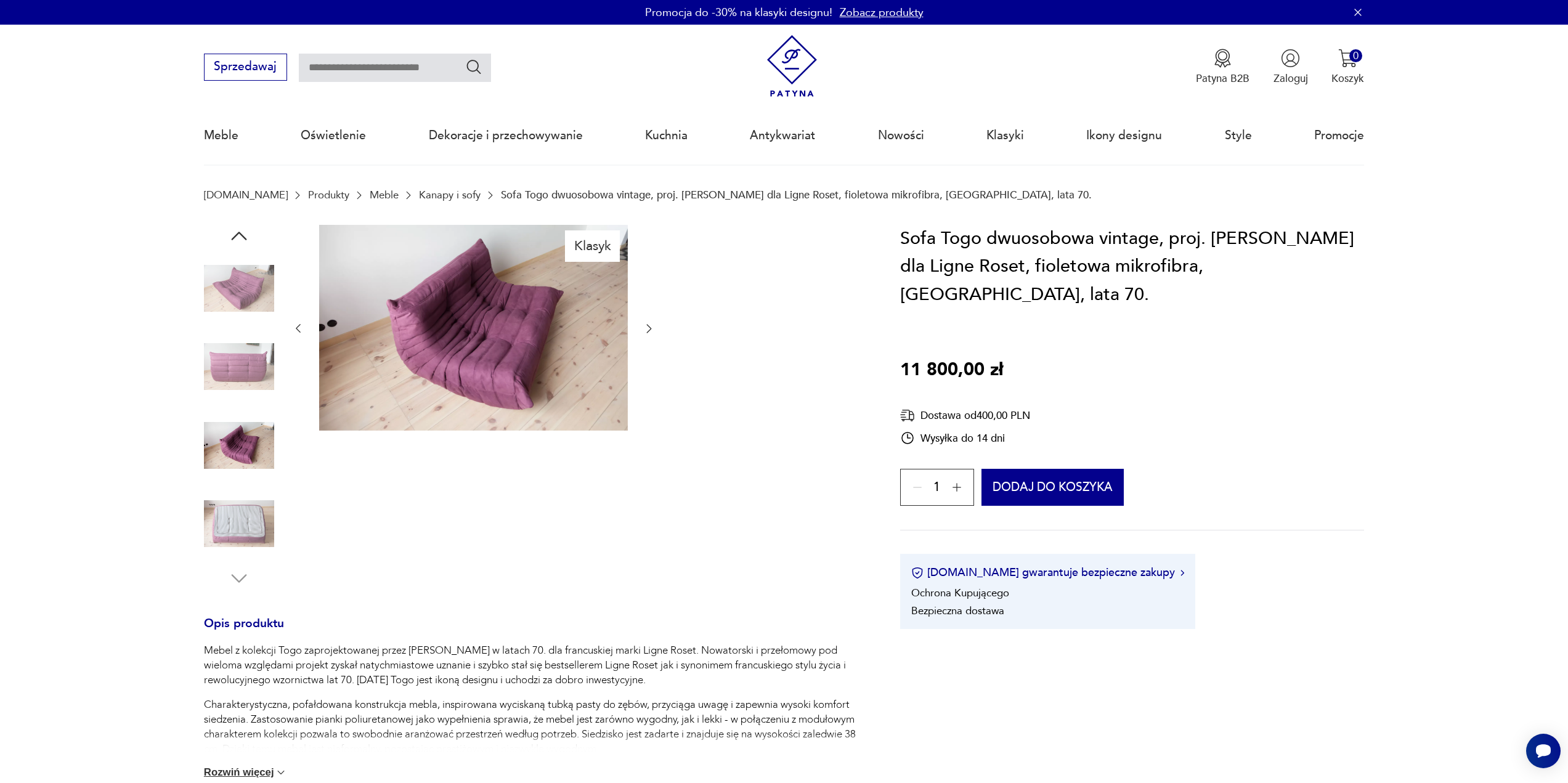
click at [233, 280] on img at bounding box center [239, 288] width 70 height 70
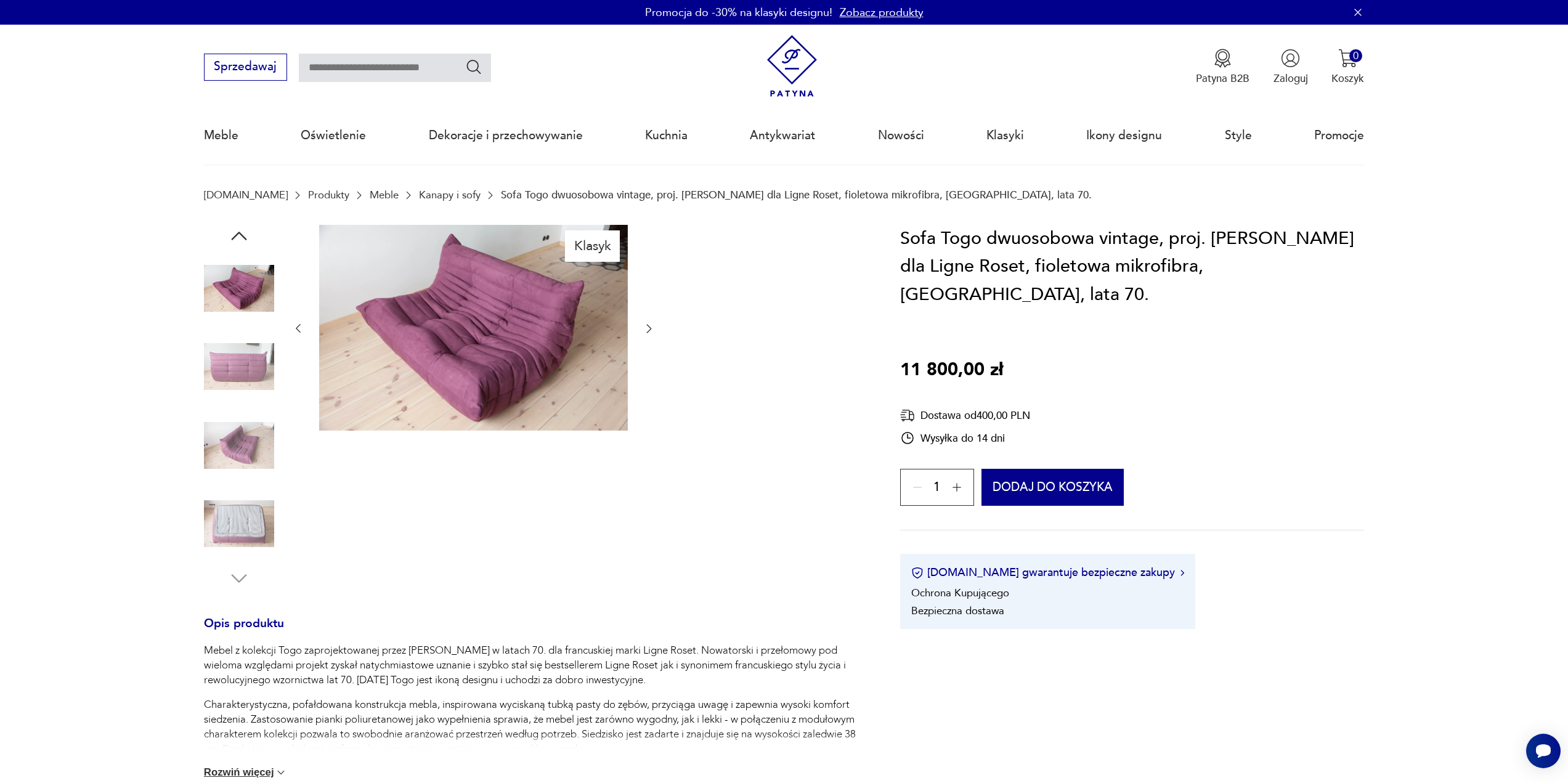
click at [235, 511] on img at bounding box center [239, 524] width 70 height 70
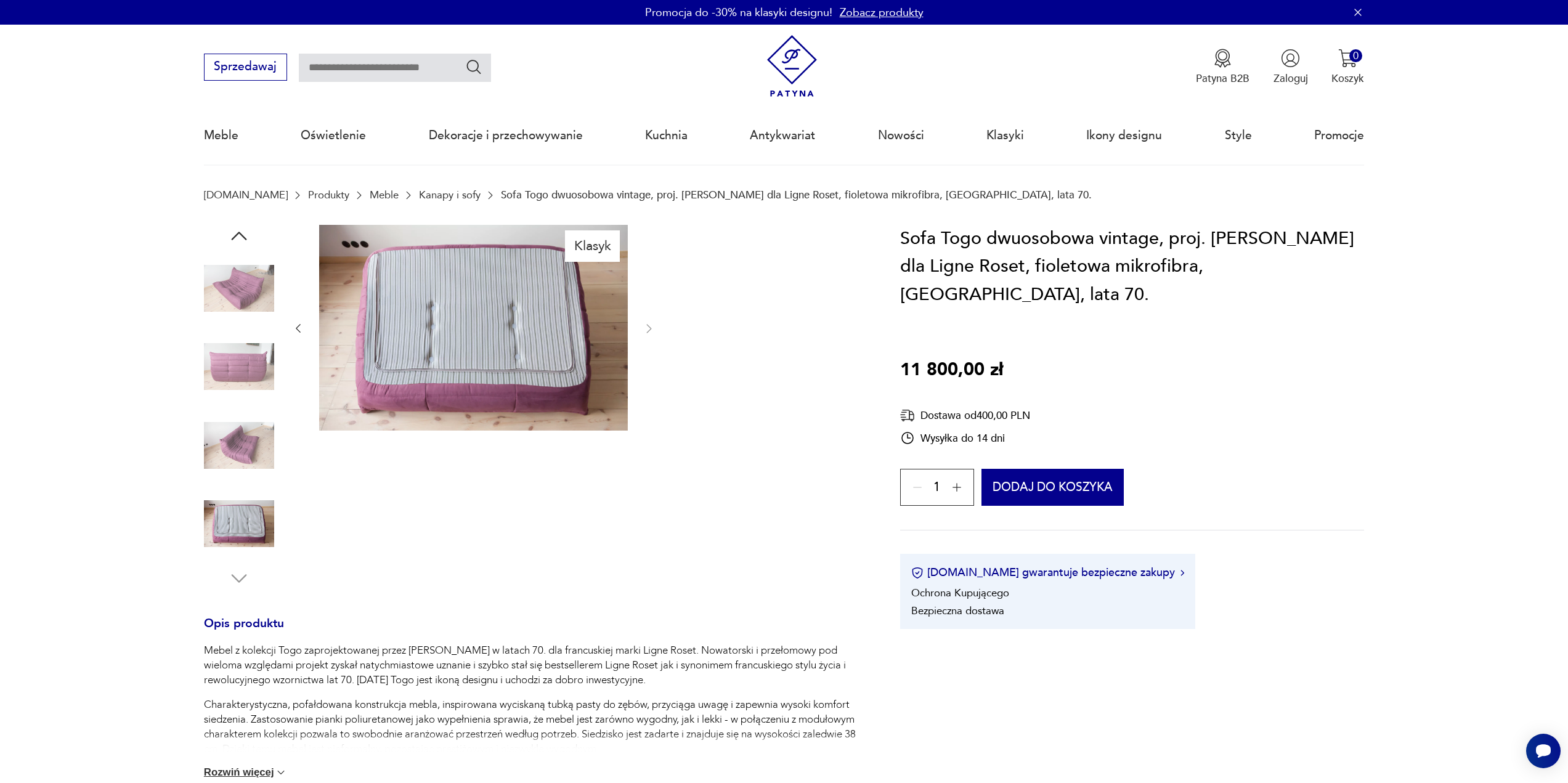
click at [235, 445] on img at bounding box center [239, 445] width 70 height 70
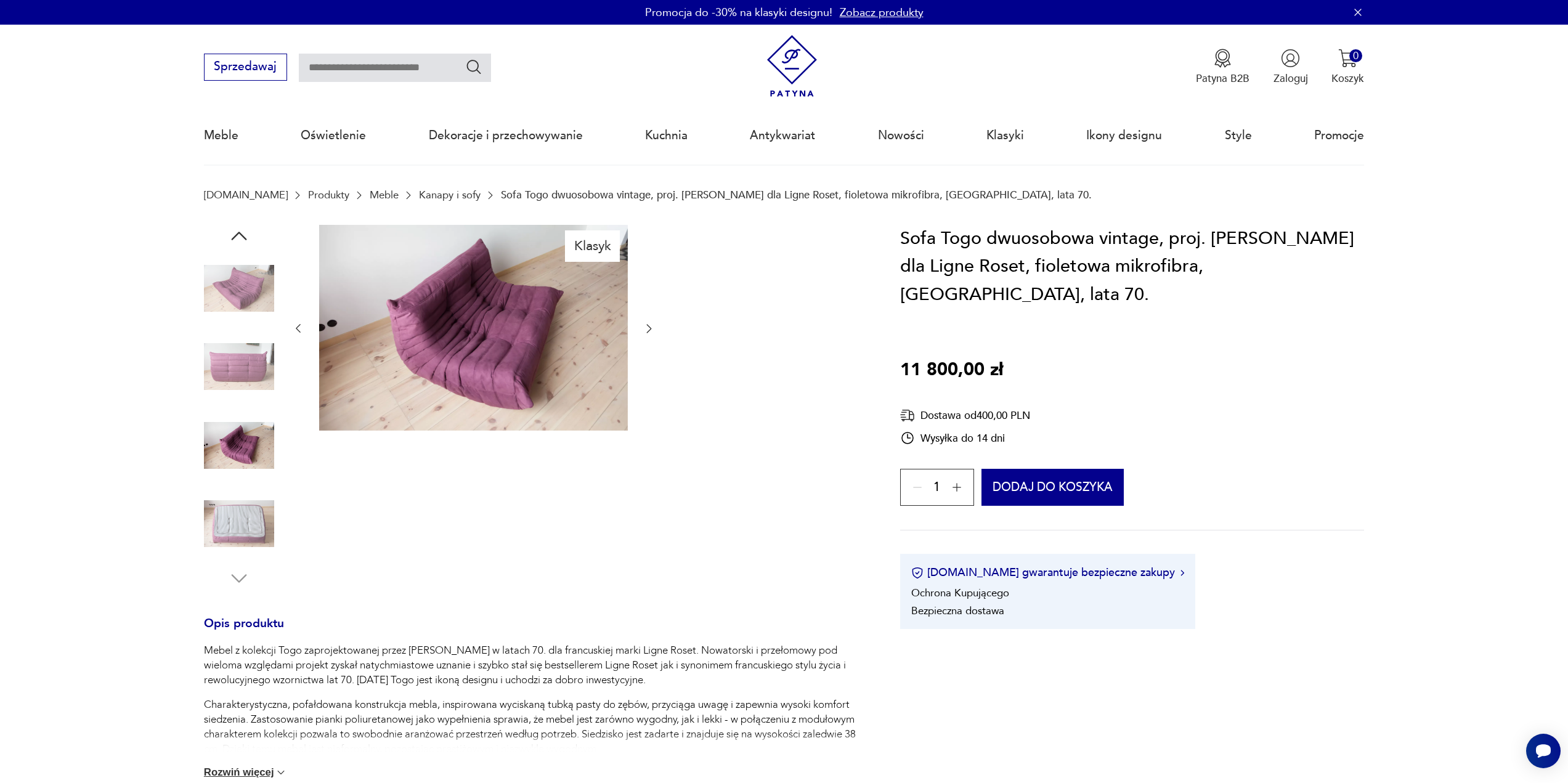
click at [238, 378] on img at bounding box center [239, 366] width 70 height 70
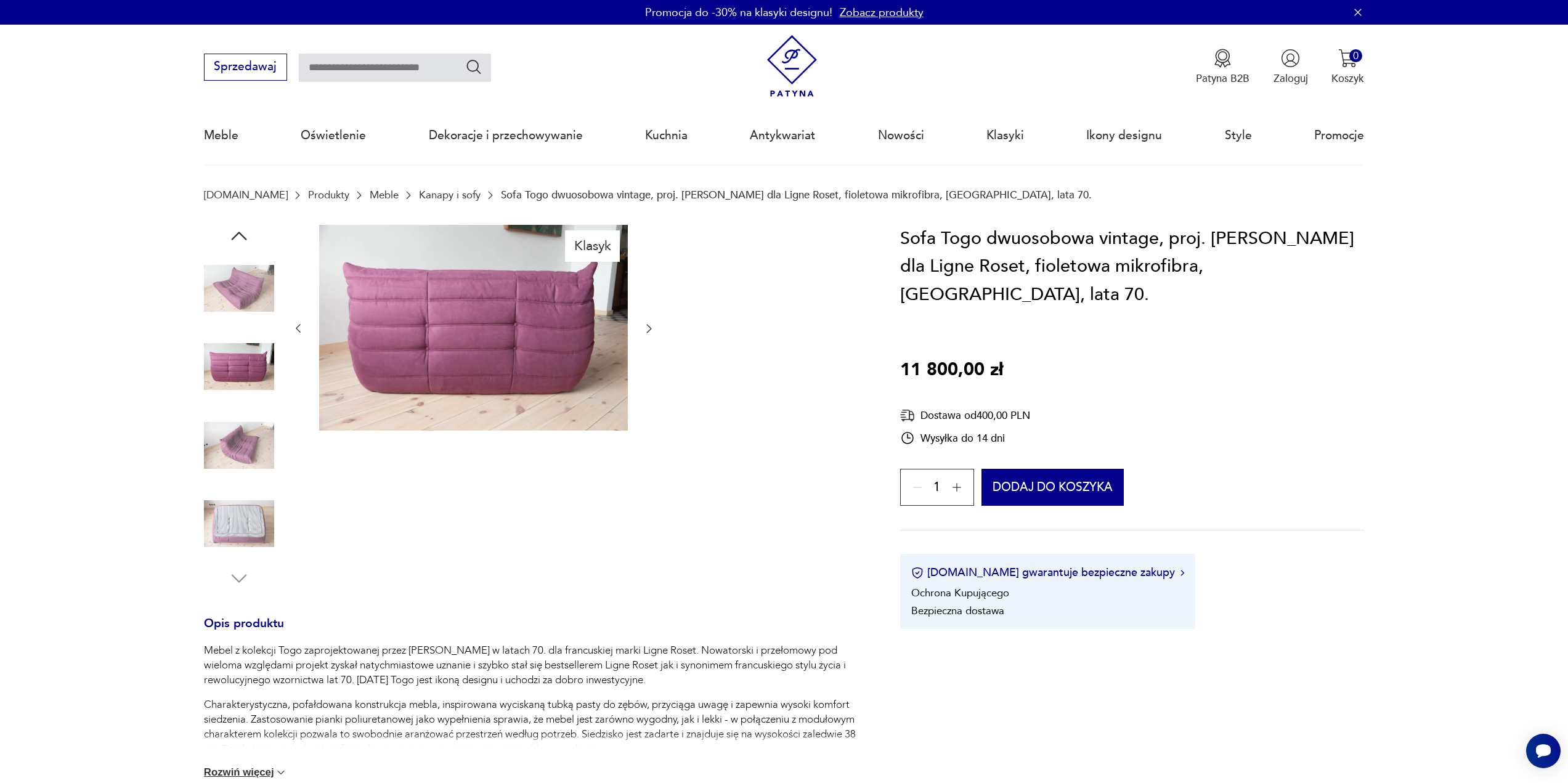
click at [244, 290] on img at bounding box center [239, 288] width 70 height 70
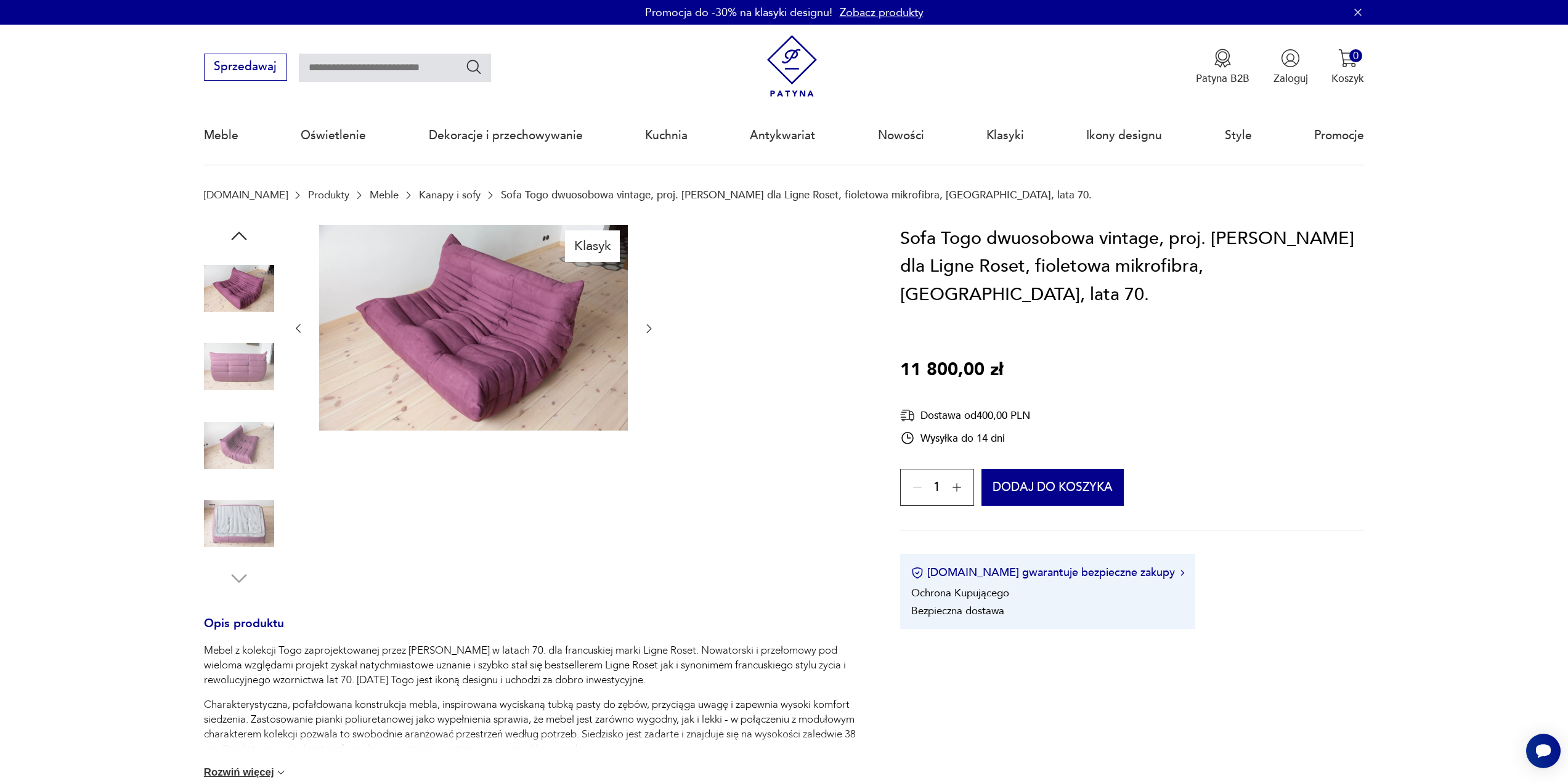
click at [655, 323] on div "Klasyk" at bounding box center [534, 407] width 660 height 364
click at [653, 326] on icon "button" at bounding box center [648, 329] width 12 height 12
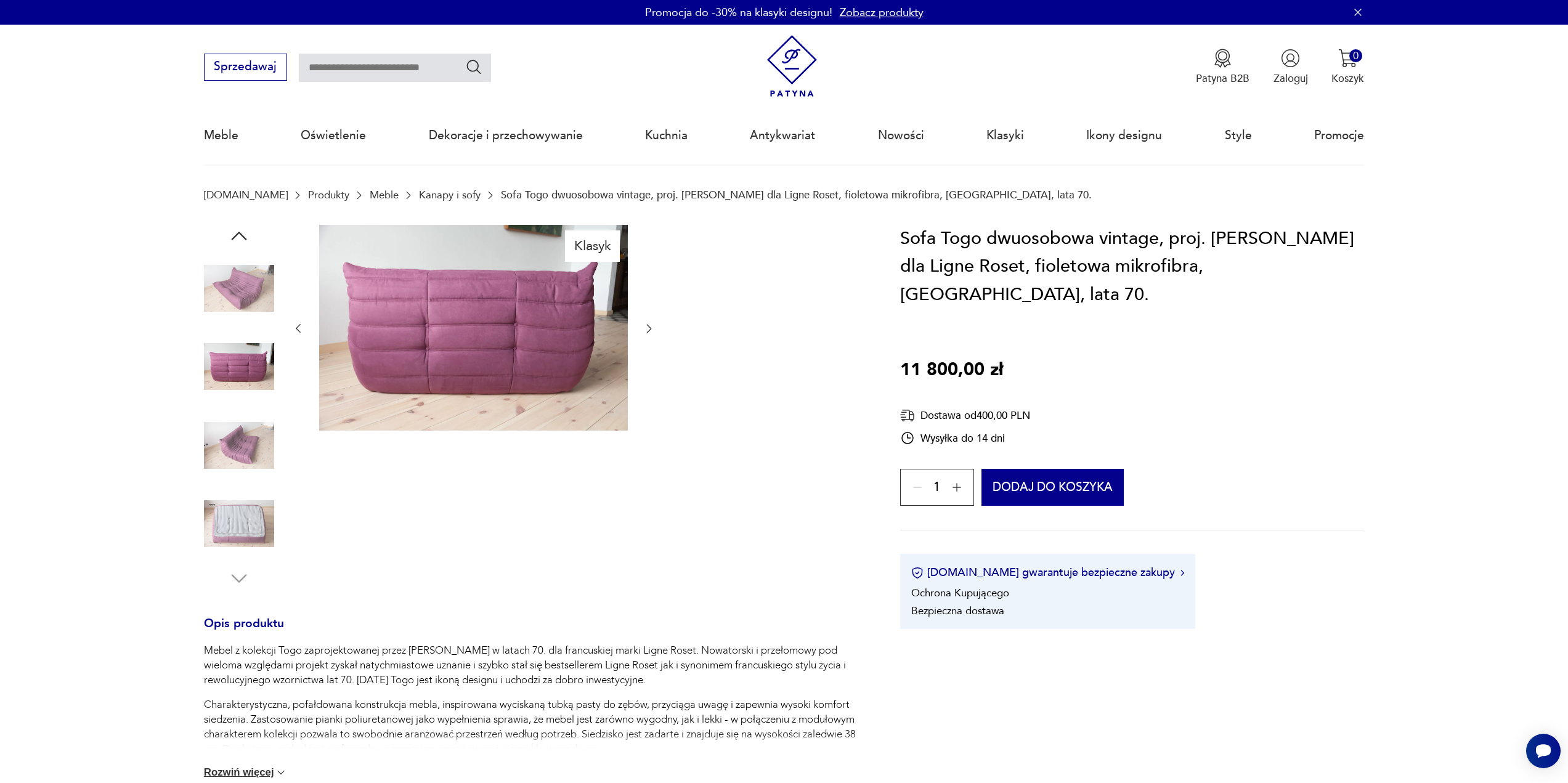
click at [653, 326] on icon "button" at bounding box center [648, 329] width 12 height 12
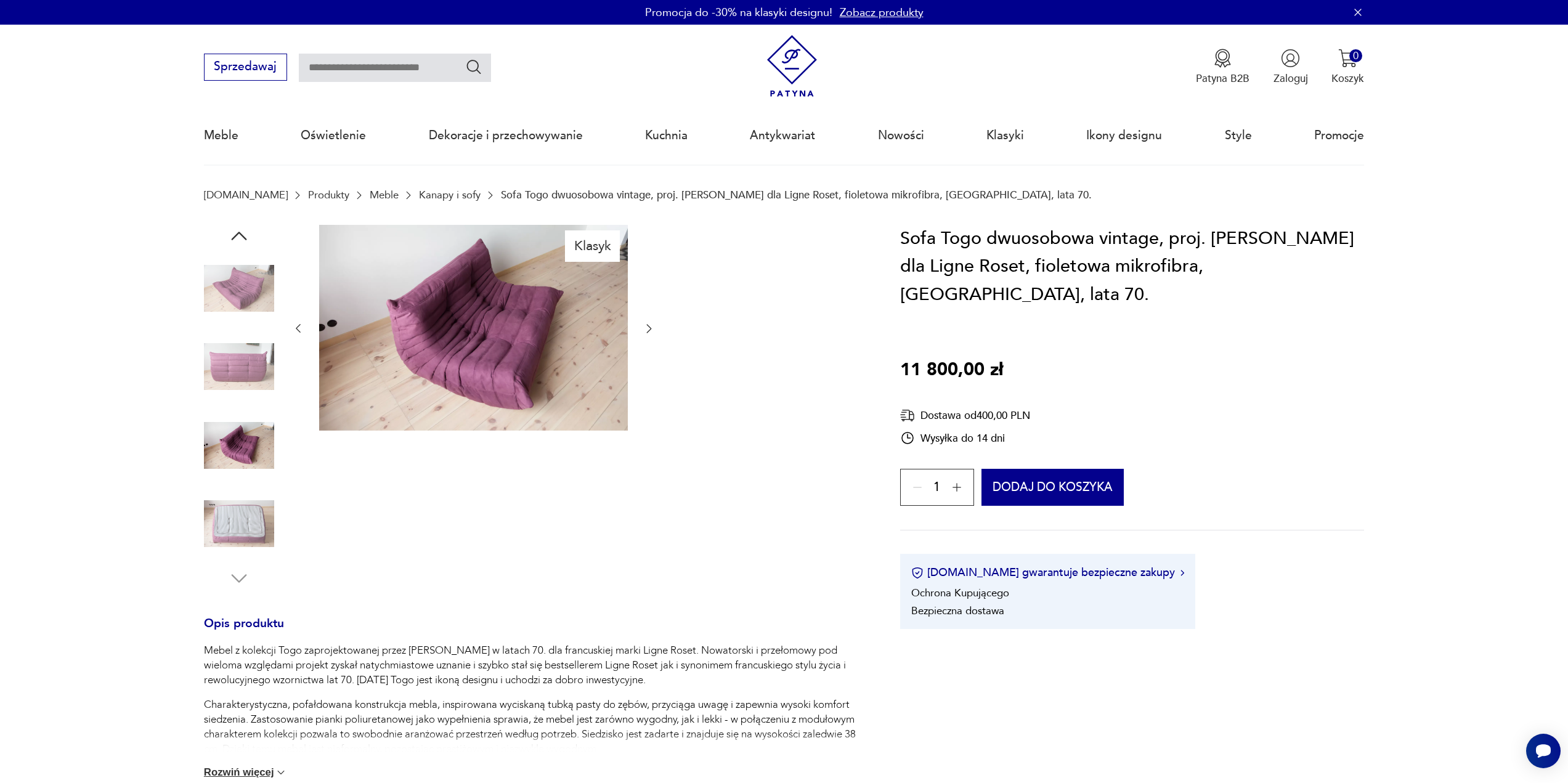
click at [653, 326] on icon "button" at bounding box center [648, 329] width 12 height 12
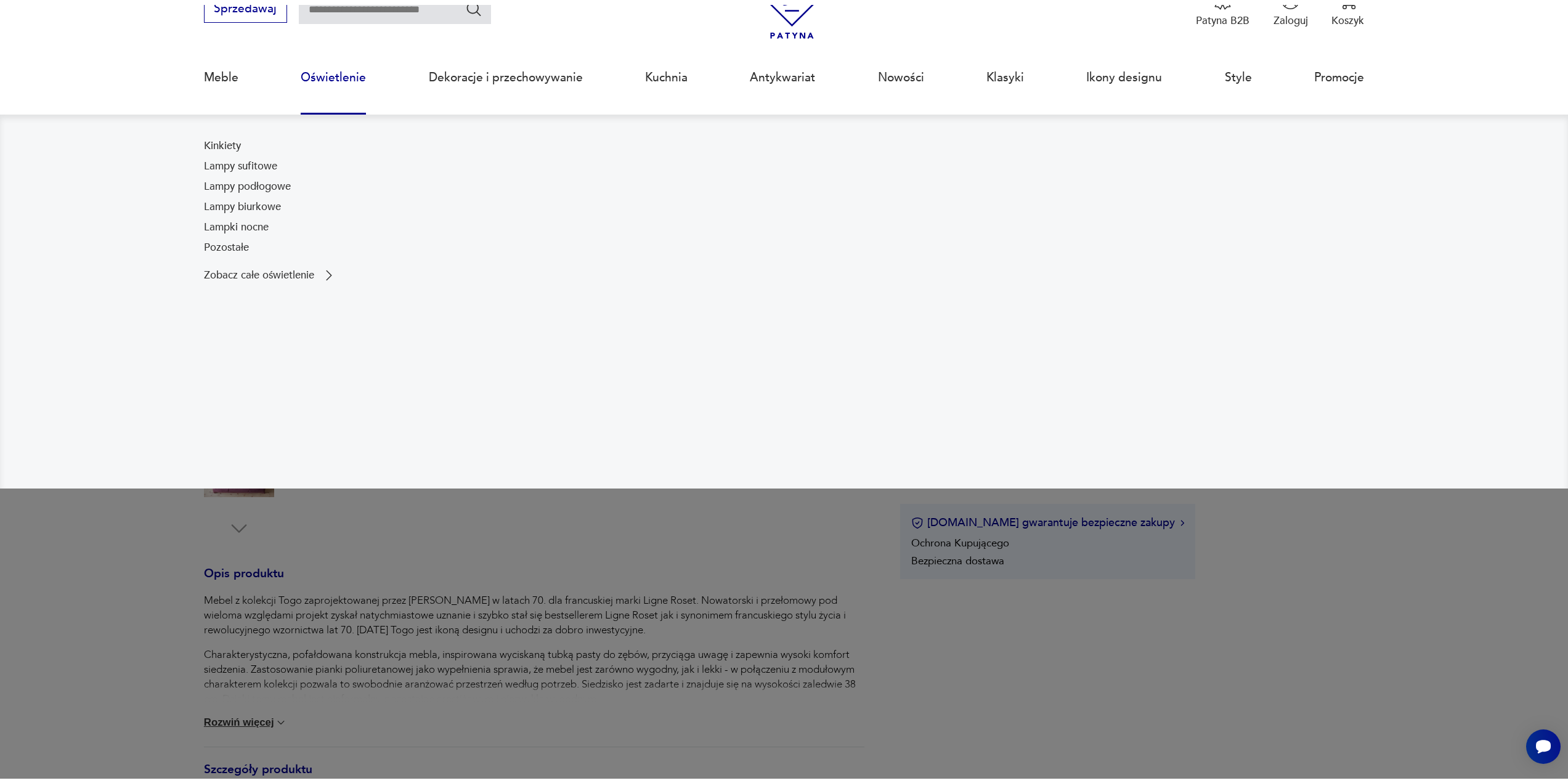
scroll to position [123, 0]
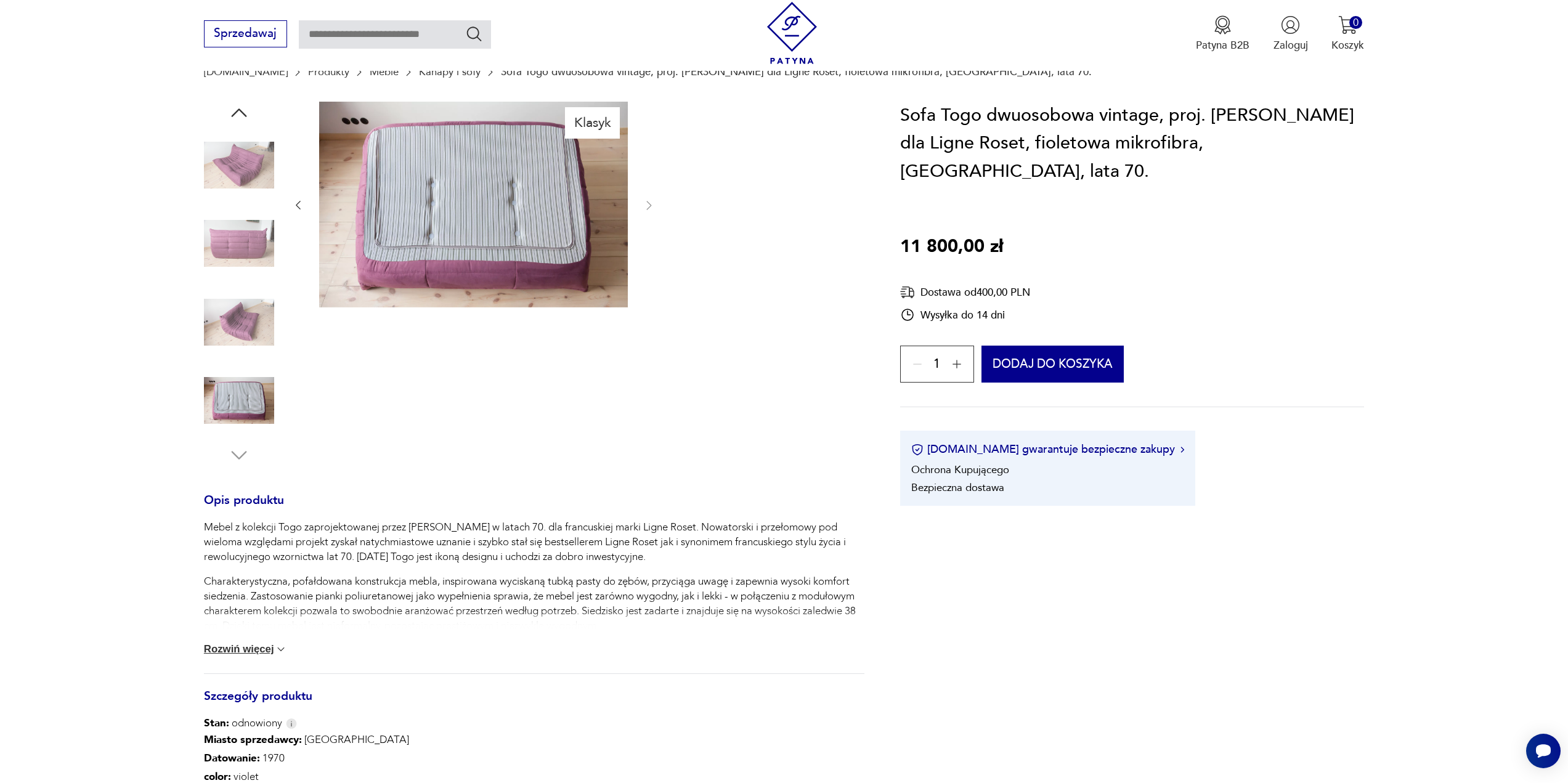
click at [235, 650] on button "Rozwiń więcej" at bounding box center [245, 649] width 84 height 12
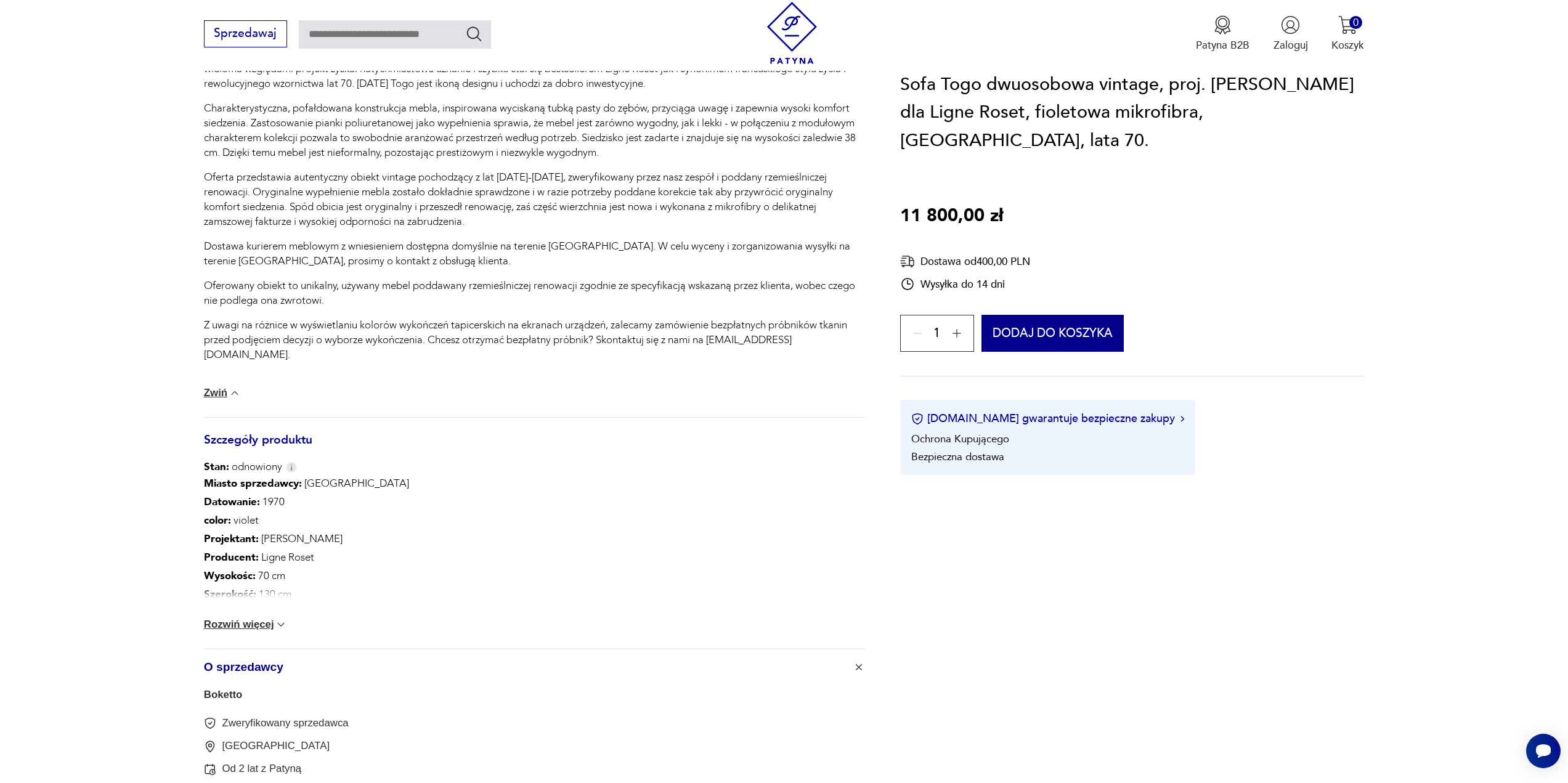
scroll to position [616, 0]
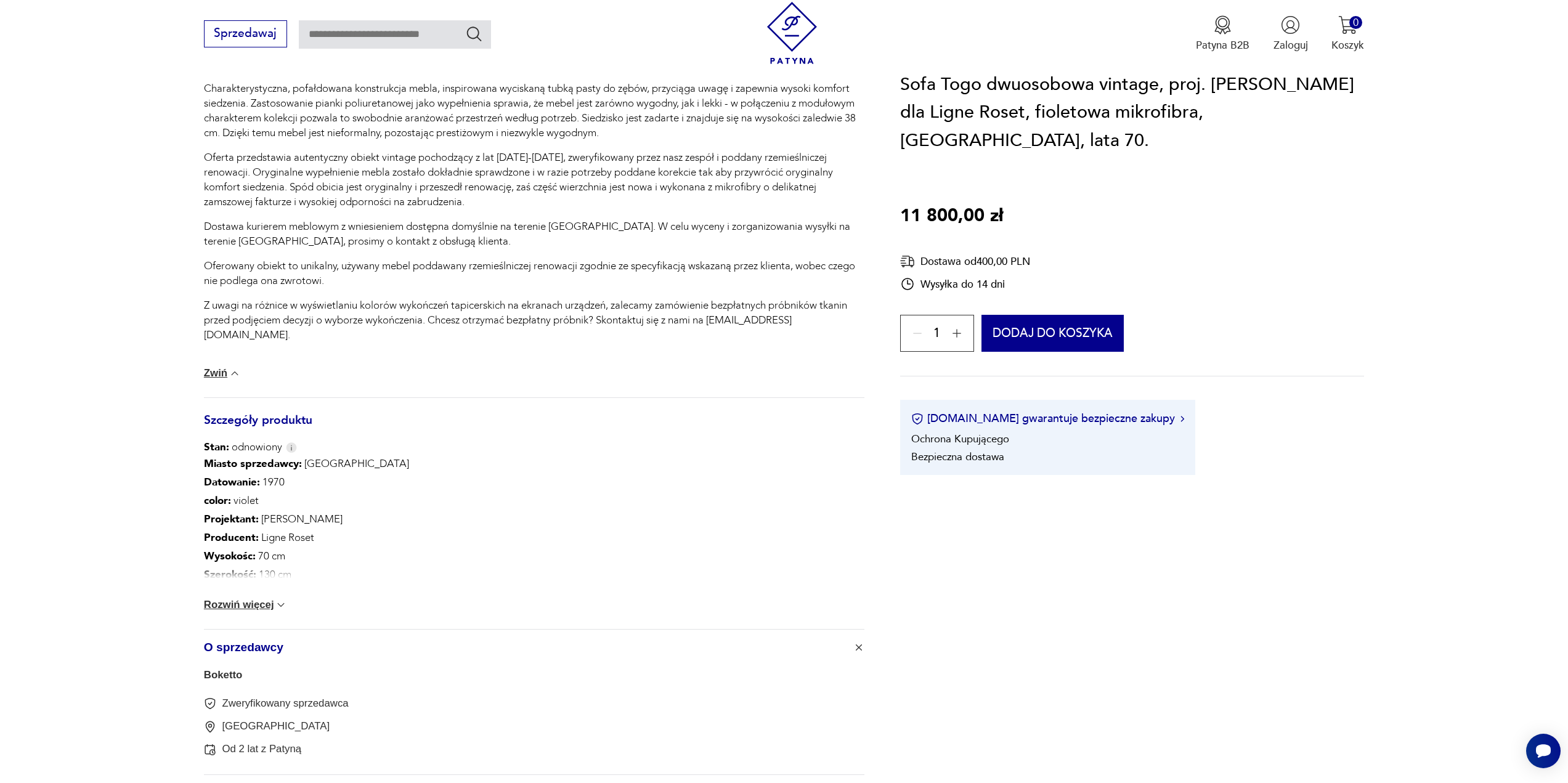
click at [235, 598] on div "Miasto sprzedawcy : Olsztyn Datowanie : 1970 color : violet Projektant : Michel…" at bounding box center [534, 541] width 660 height 174
click at [231, 608] on button "Rozwiń więcej" at bounding box center [245, 605] width 84 height 12
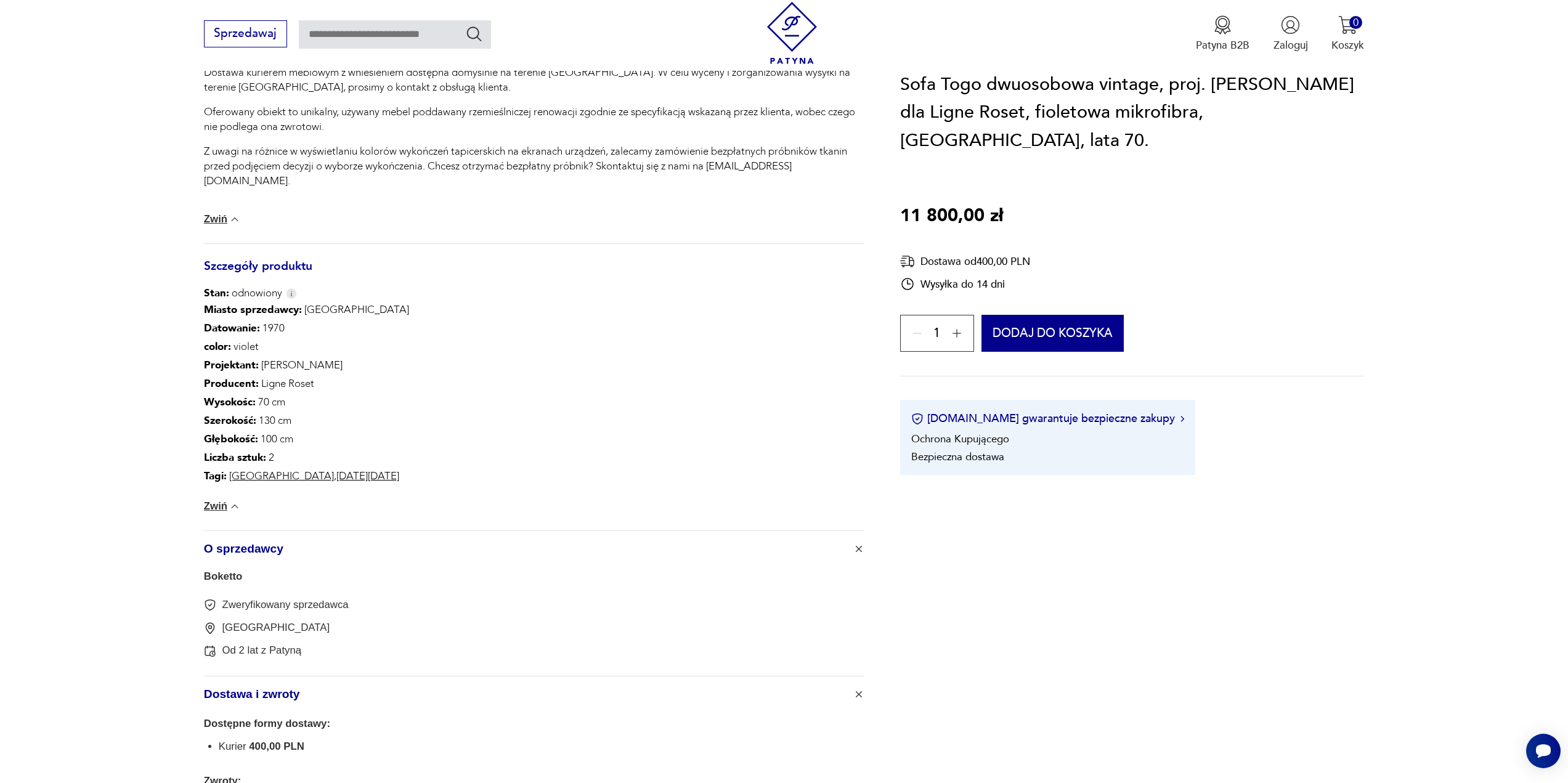
scroll to position [801, 0]
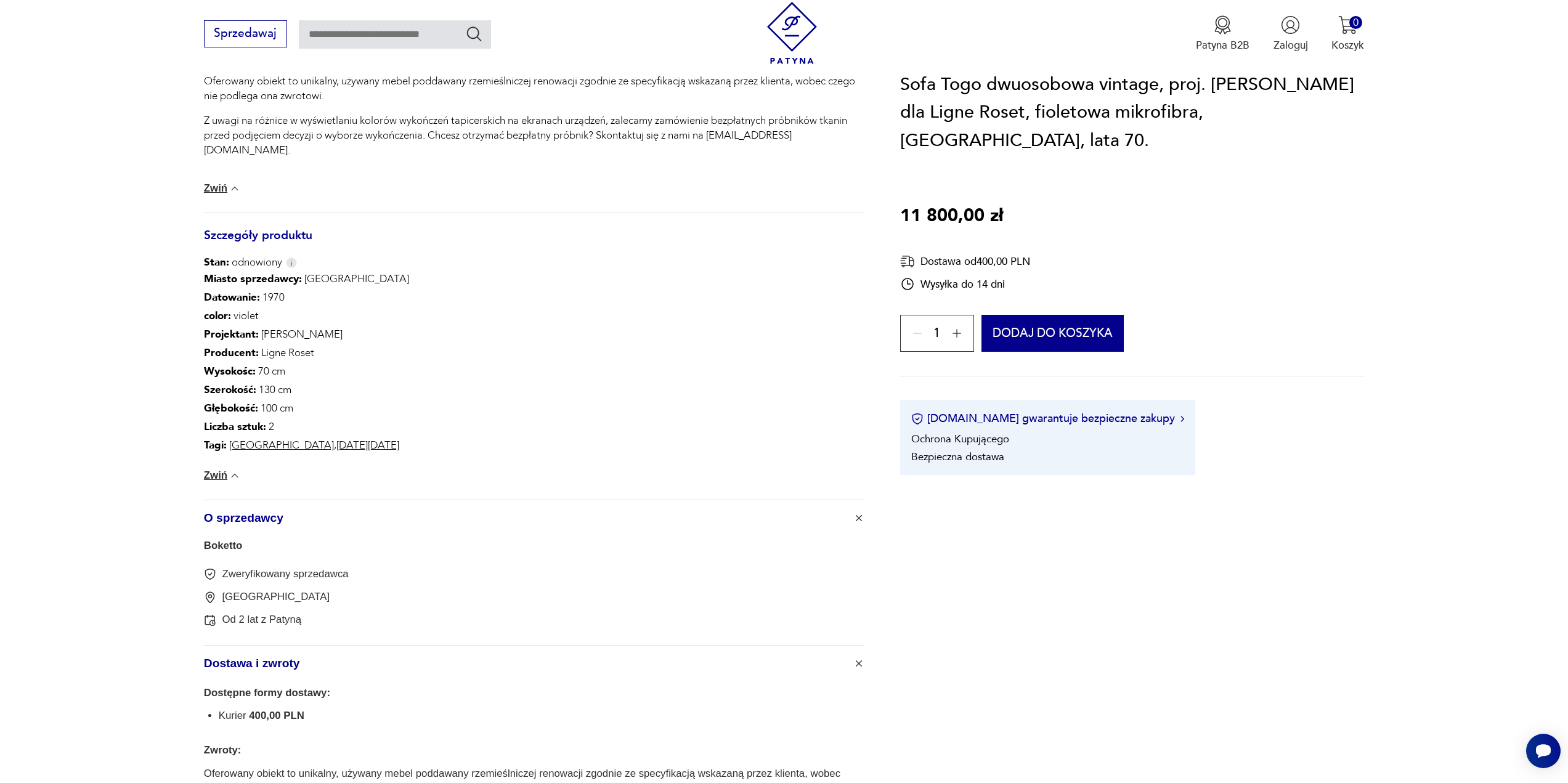
click at [272, 528] on span "O sprzedawcy" at bounding box center [524, 518] width 640 height 36
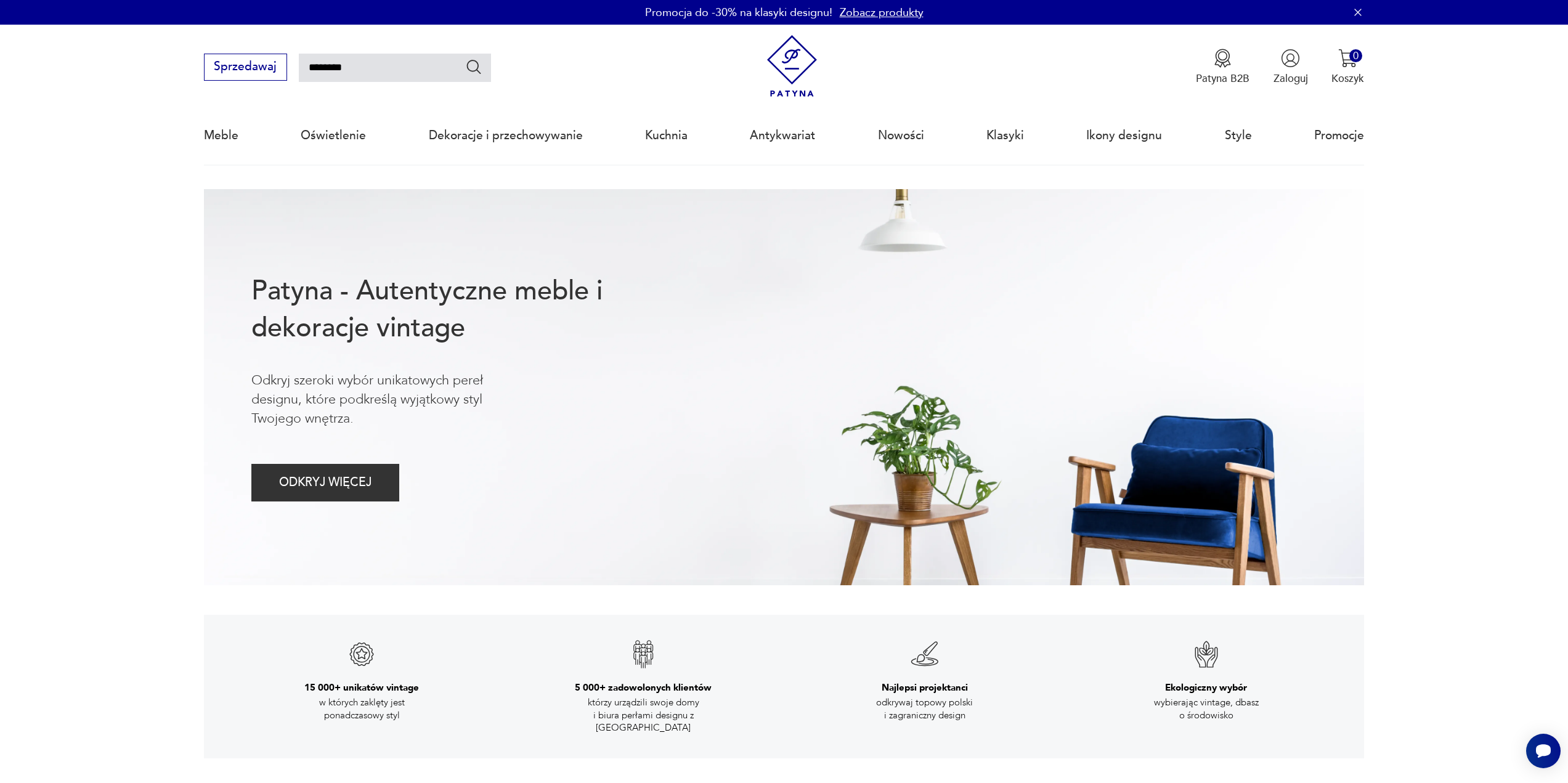
type input "********"
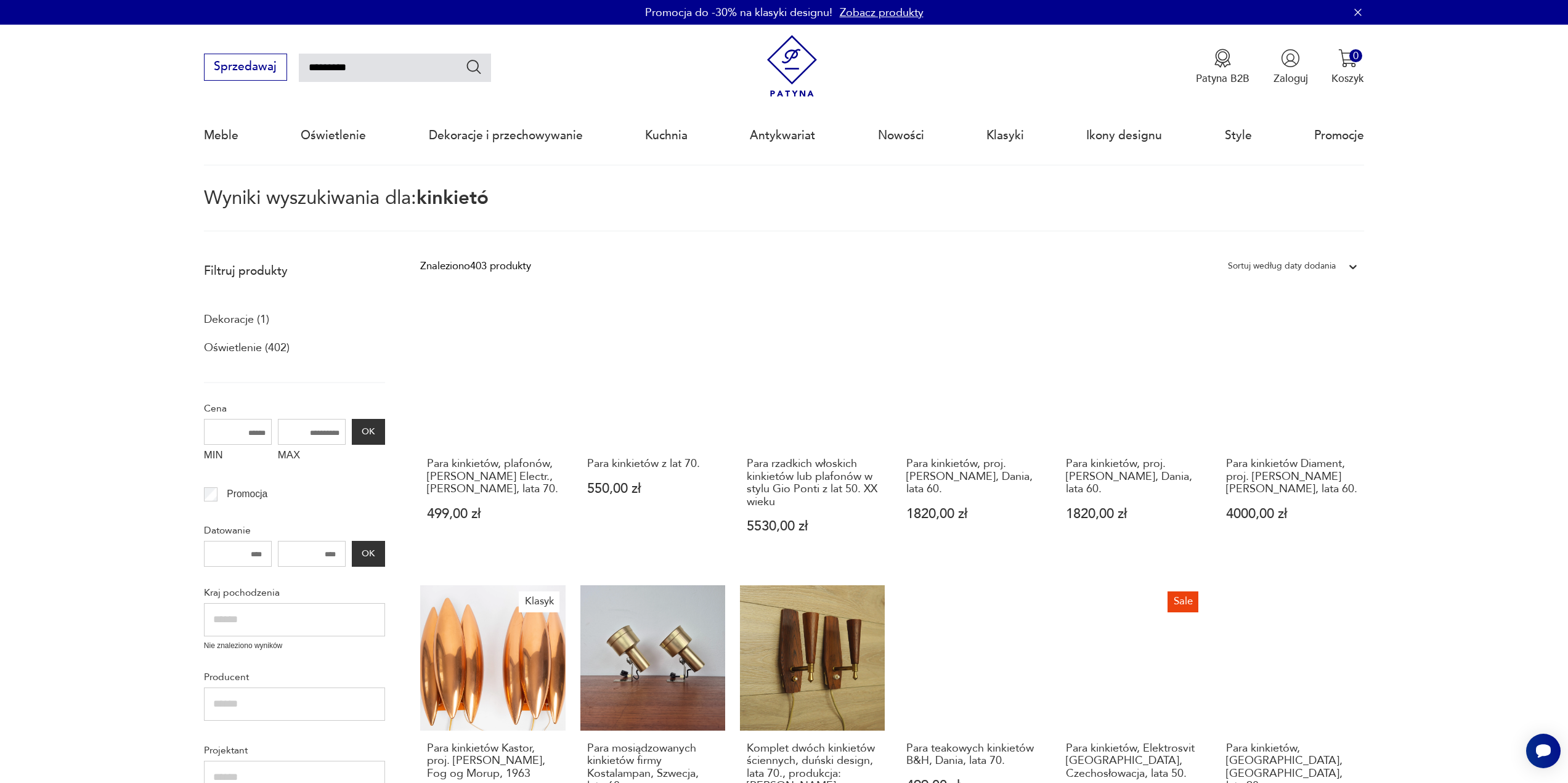
type input "*********"
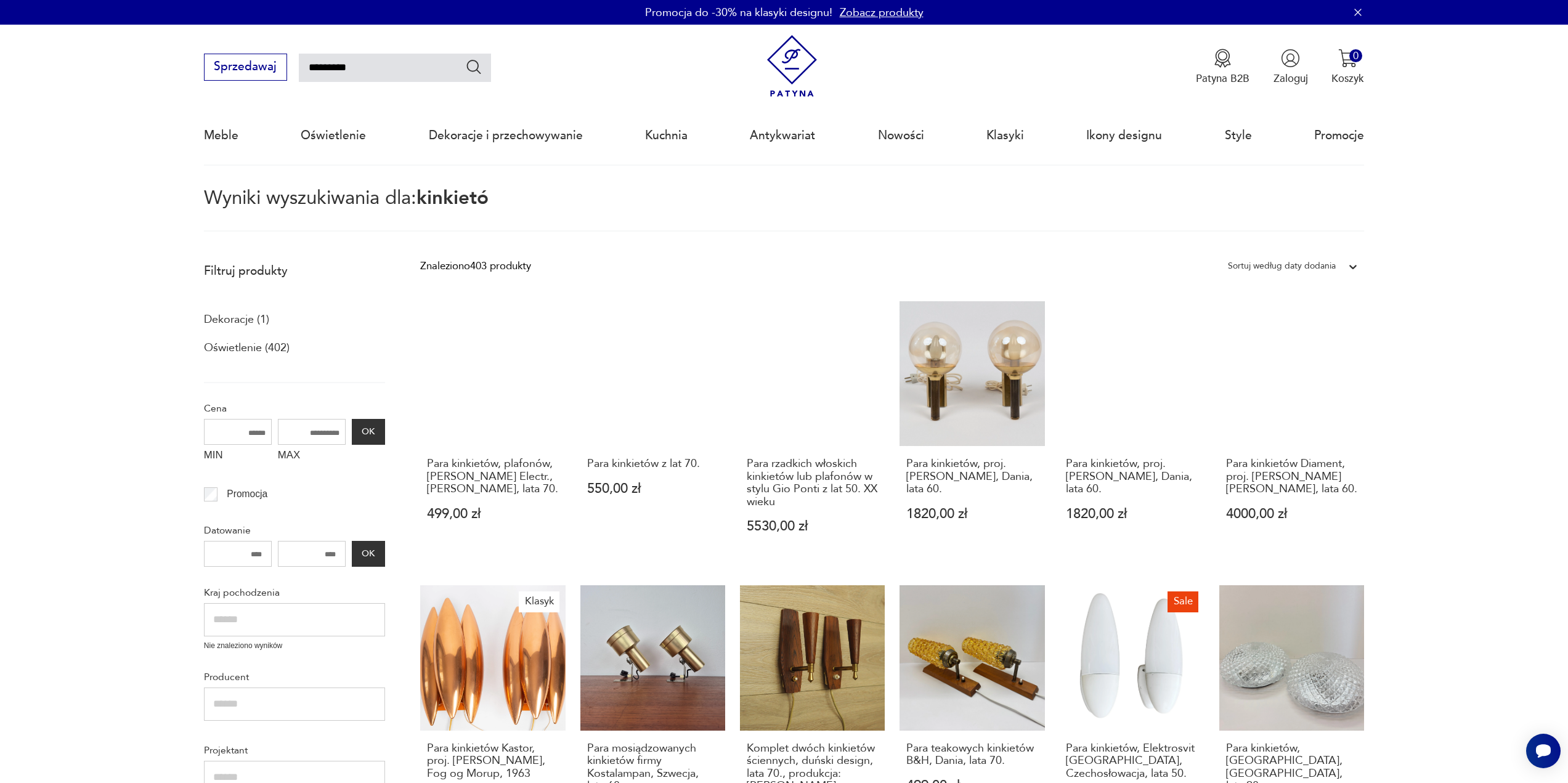
type input "*********"
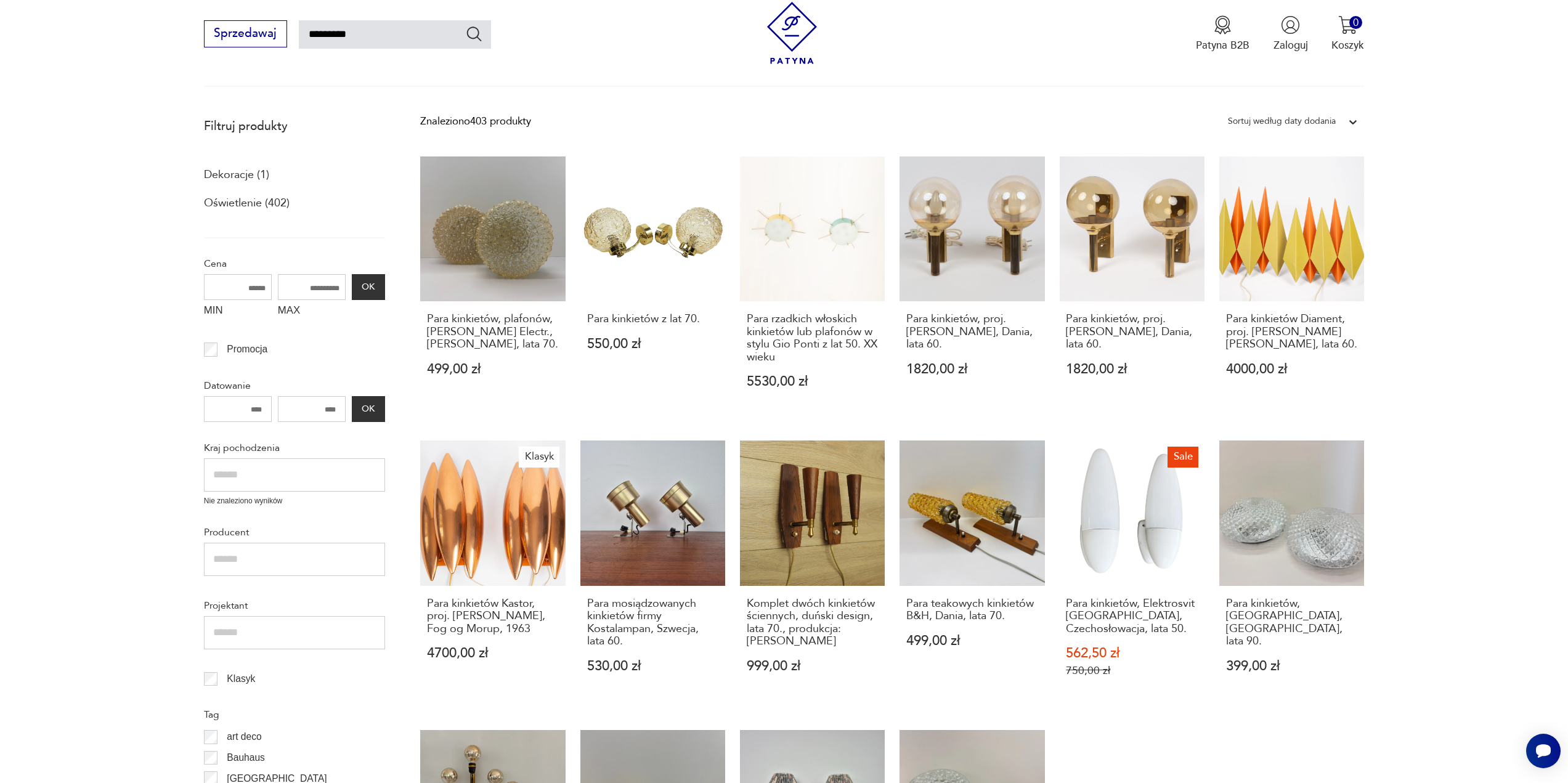
scroll to position [123, 0]
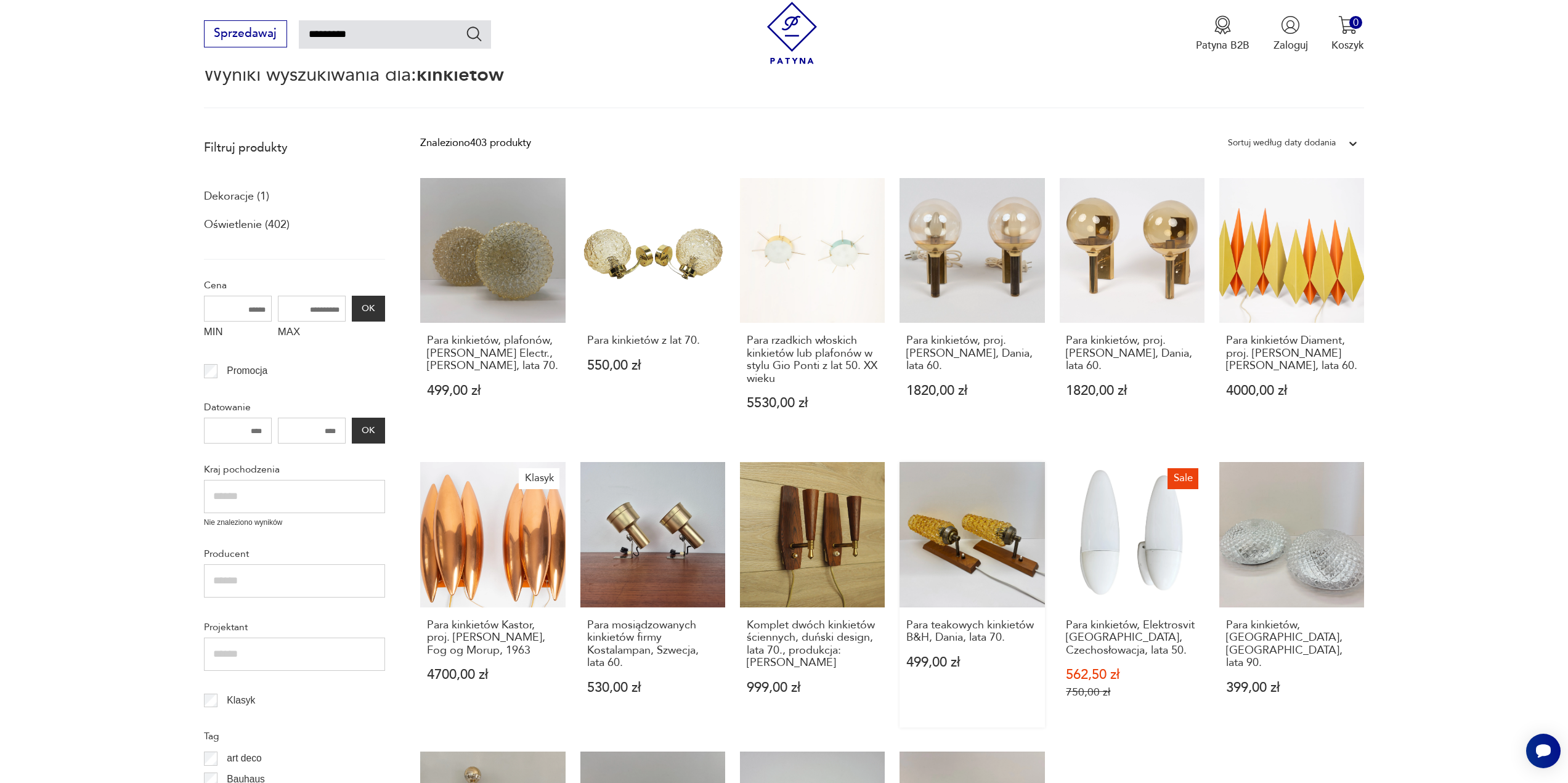
click at [967, 564] on link "Para teakowych kinkietów B&H, Dania, lata 70. 499,00 zł" at bounding box center [972, 595] width 145 height 265
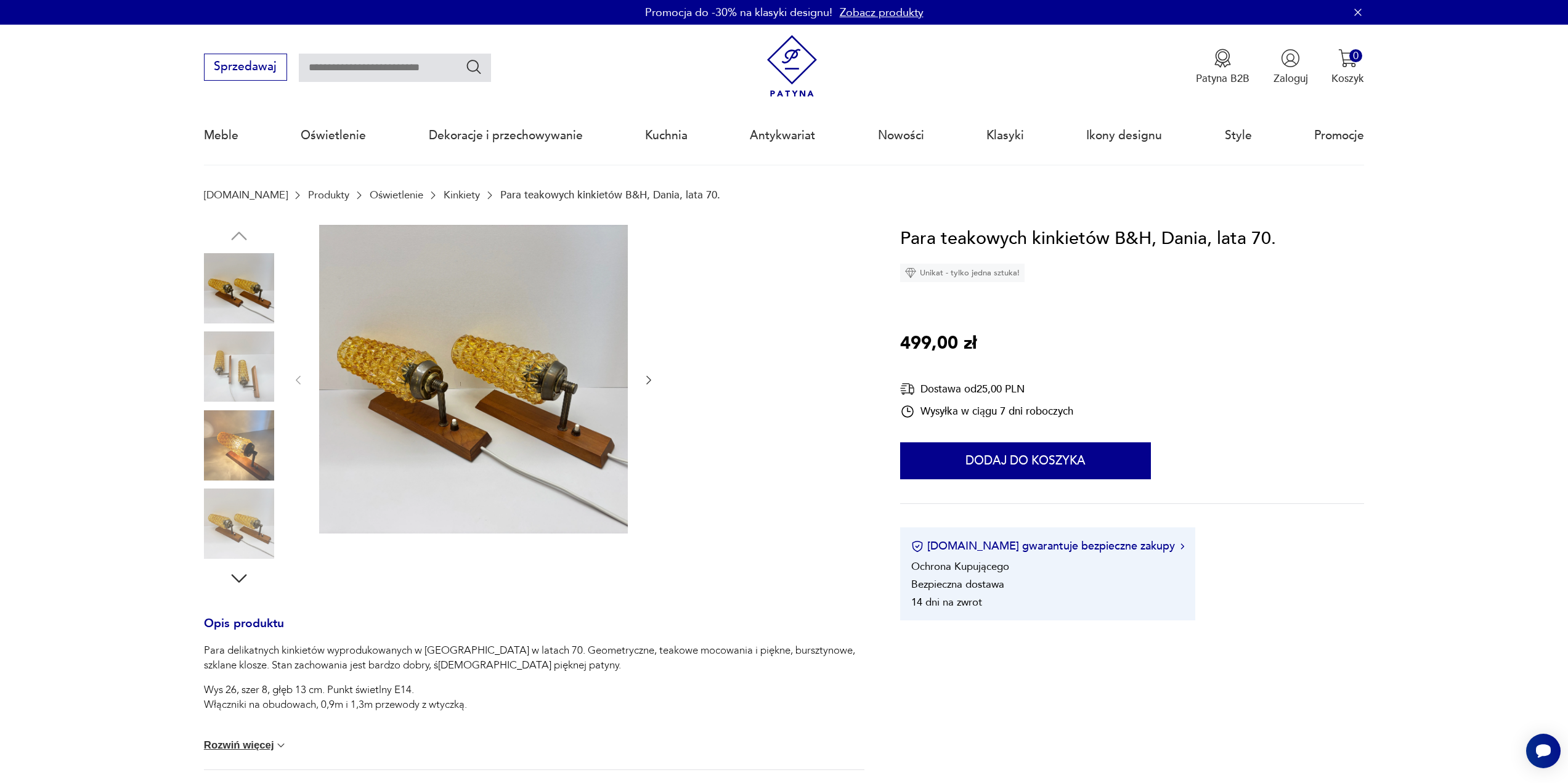
click at [255, 372] on img at bounding box center [239, 366] width 70 height 70
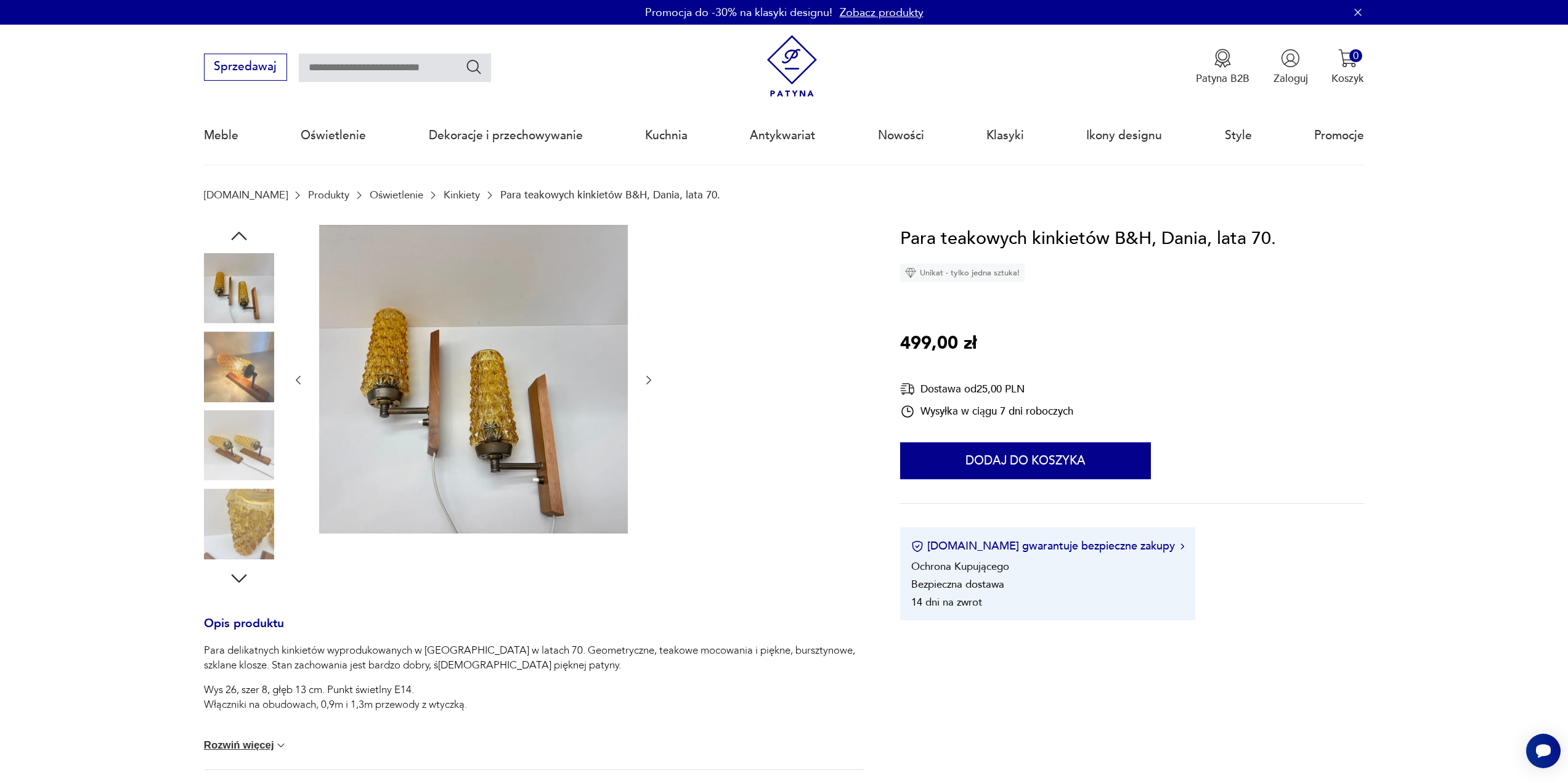
click at [248, 435] on img at bounding box center [239, 445] width 70 height 70
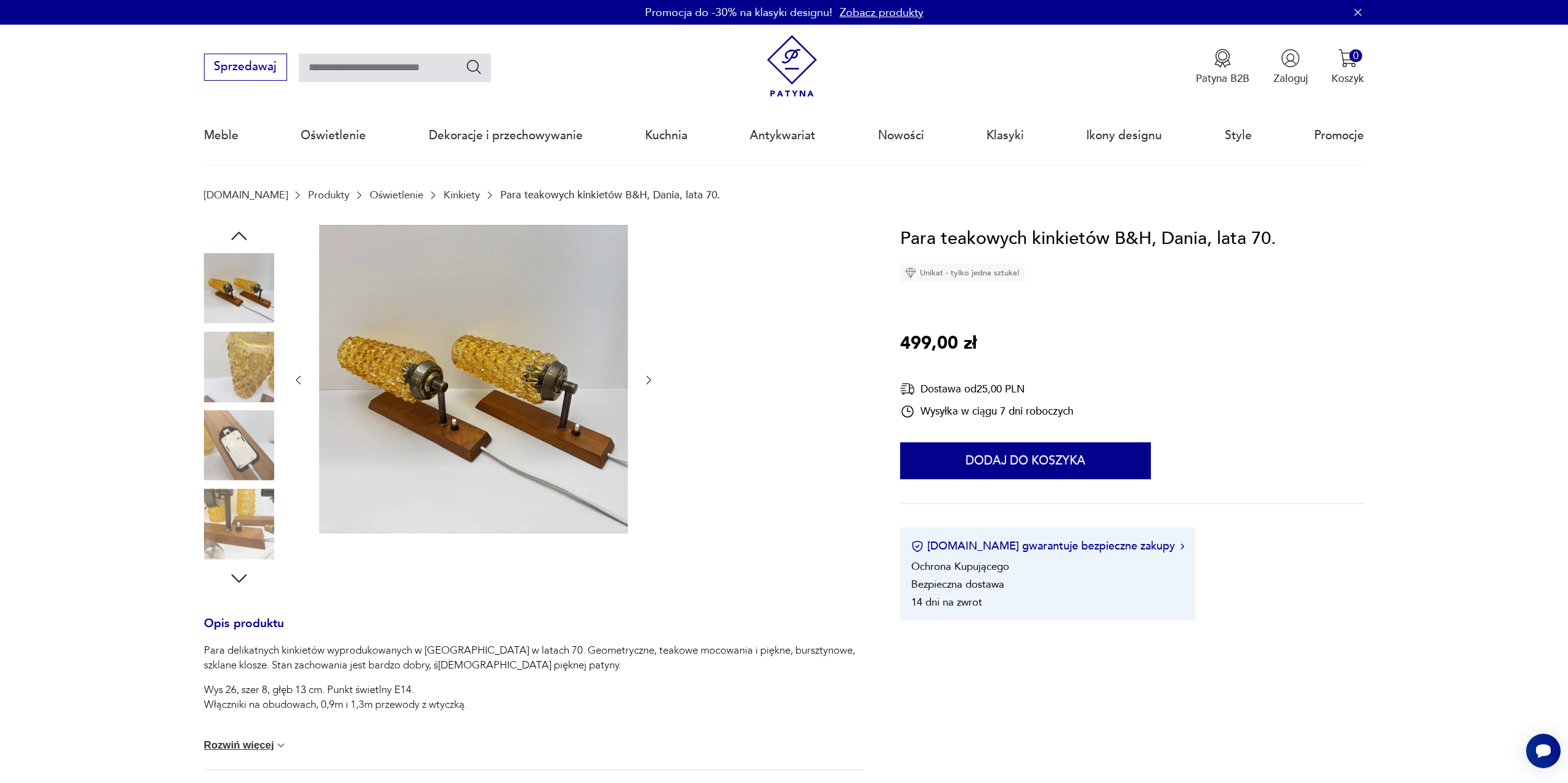
click at [241, 504] on img at bounding box center [239, 524] width 70 height 70
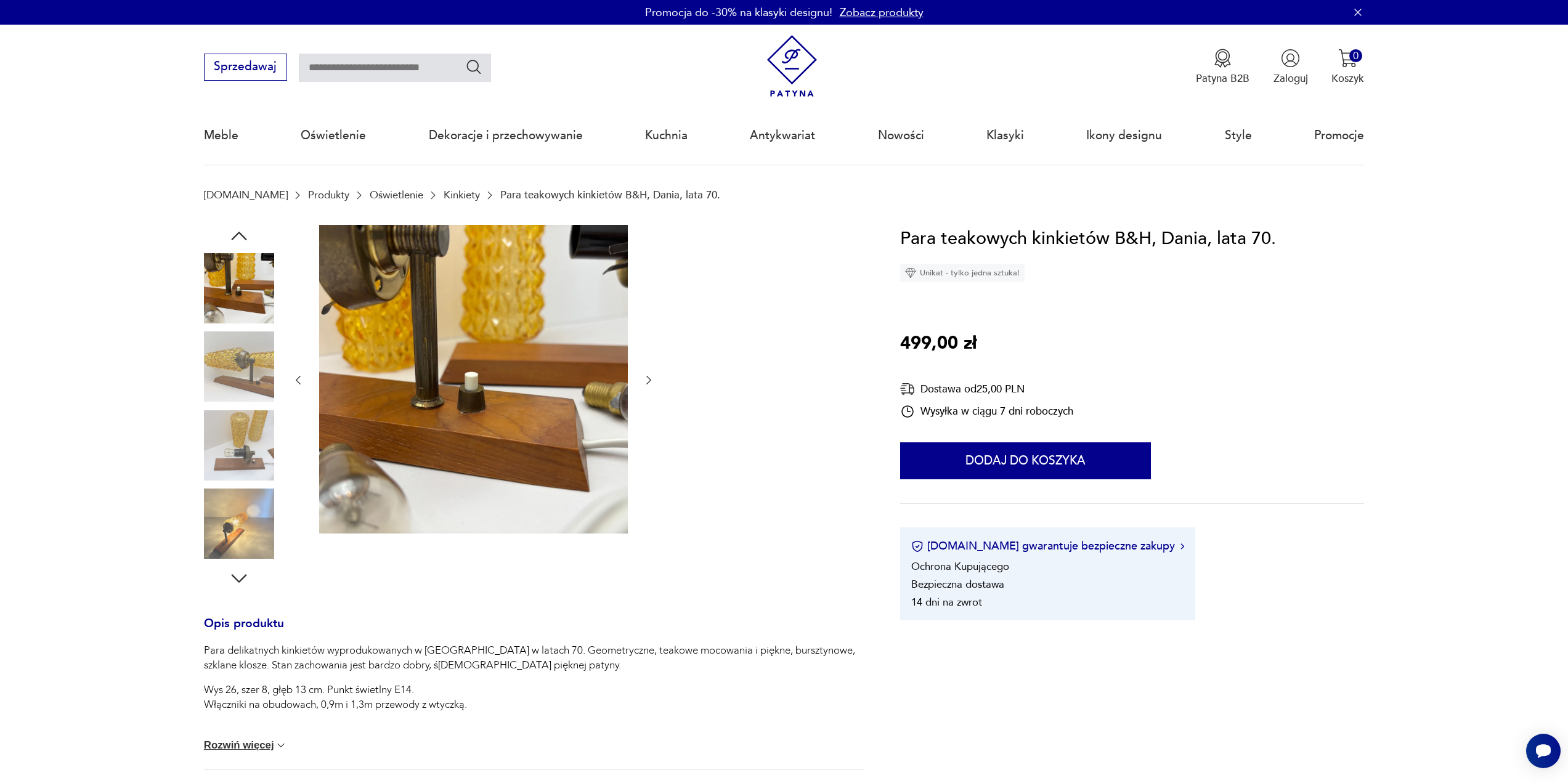
click at [240, 389] on img at bounding box center [239, 366] width 70 height 70
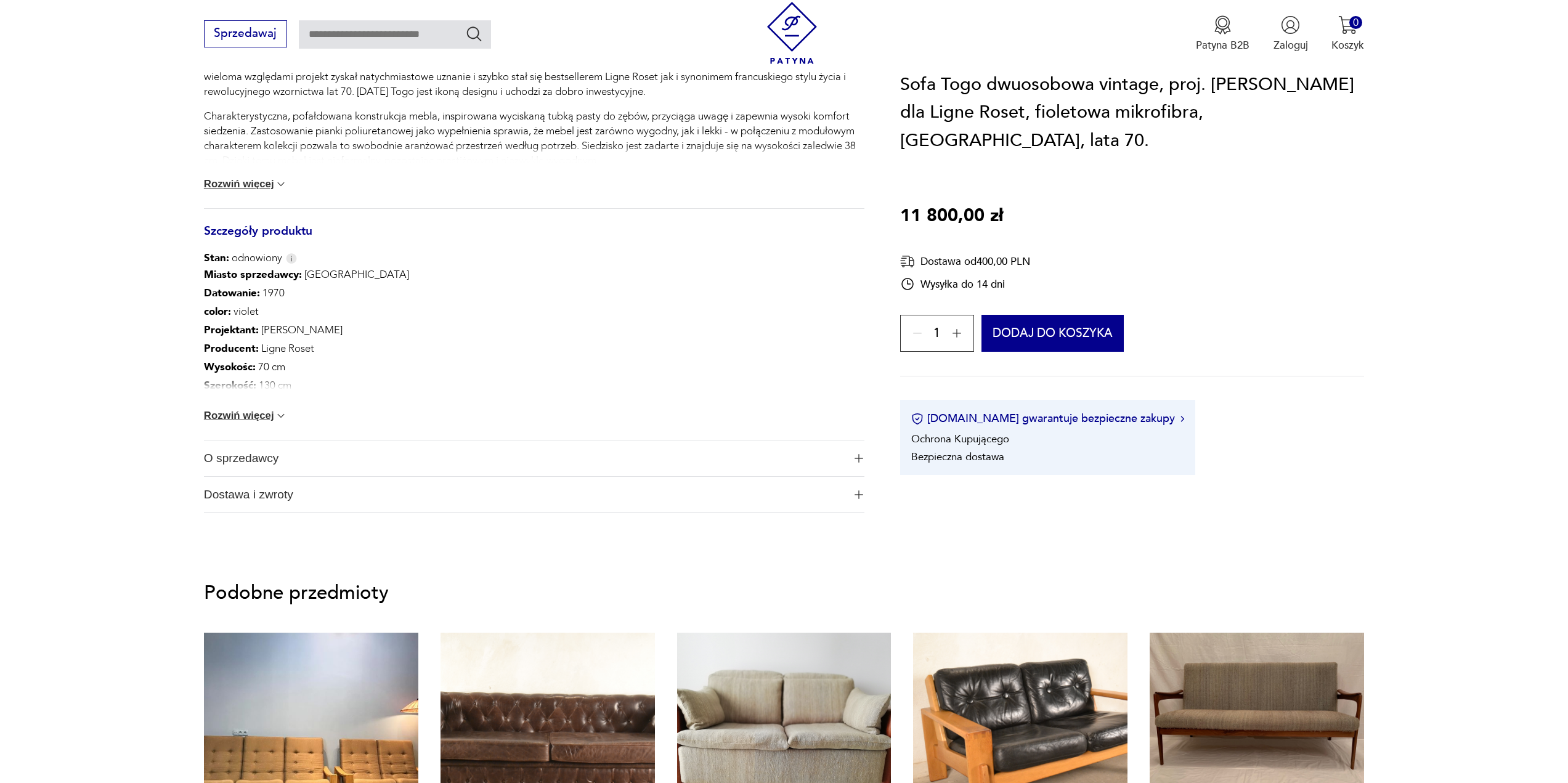
click at [233, 500] on span "Dostawa i zwroty" at bounding box center [524, 495] width 640 height 36
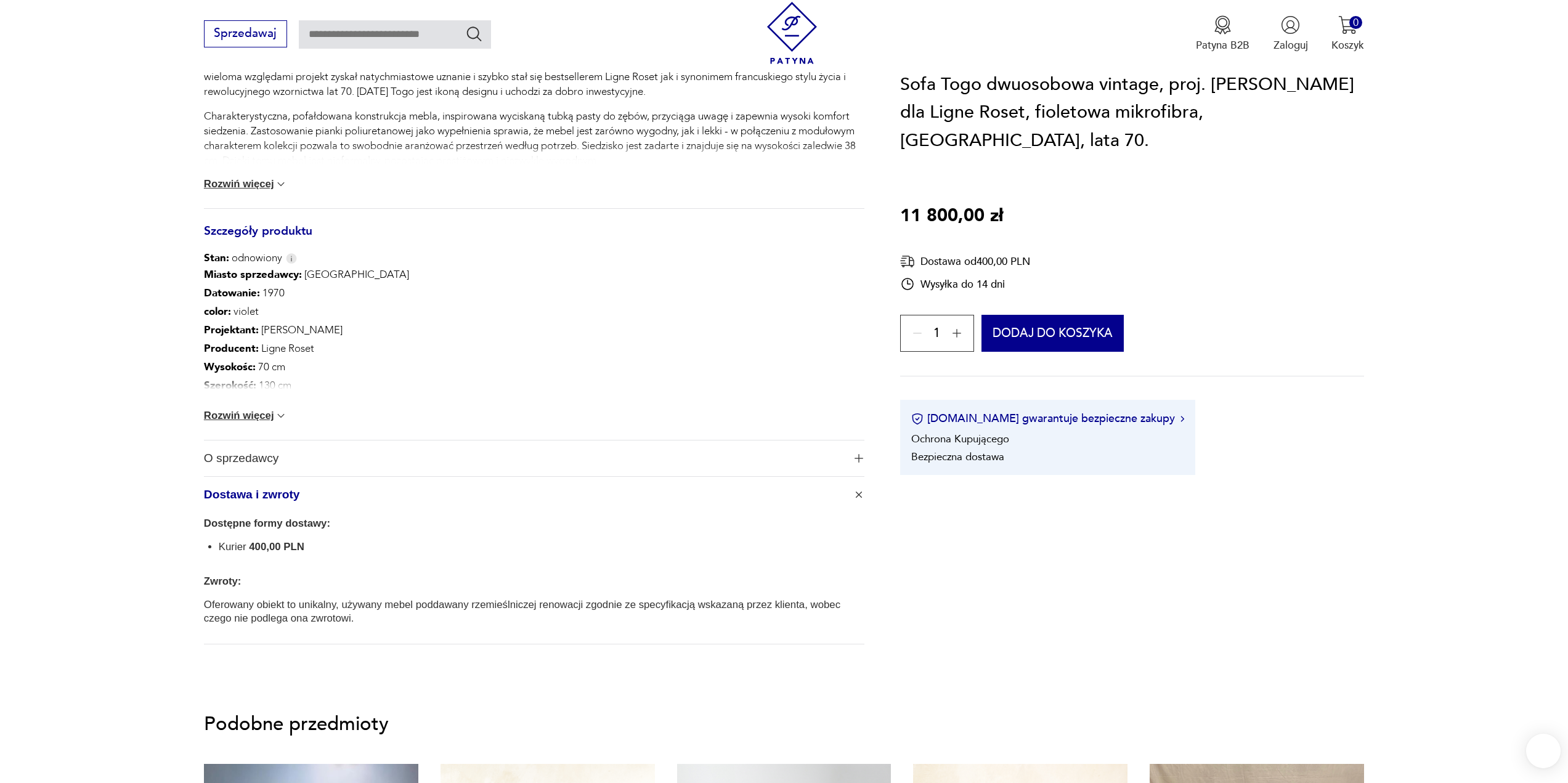
click at [233, 464] on span "O sprzedawcy" at bounding box center [524, 458] width 640 height 36
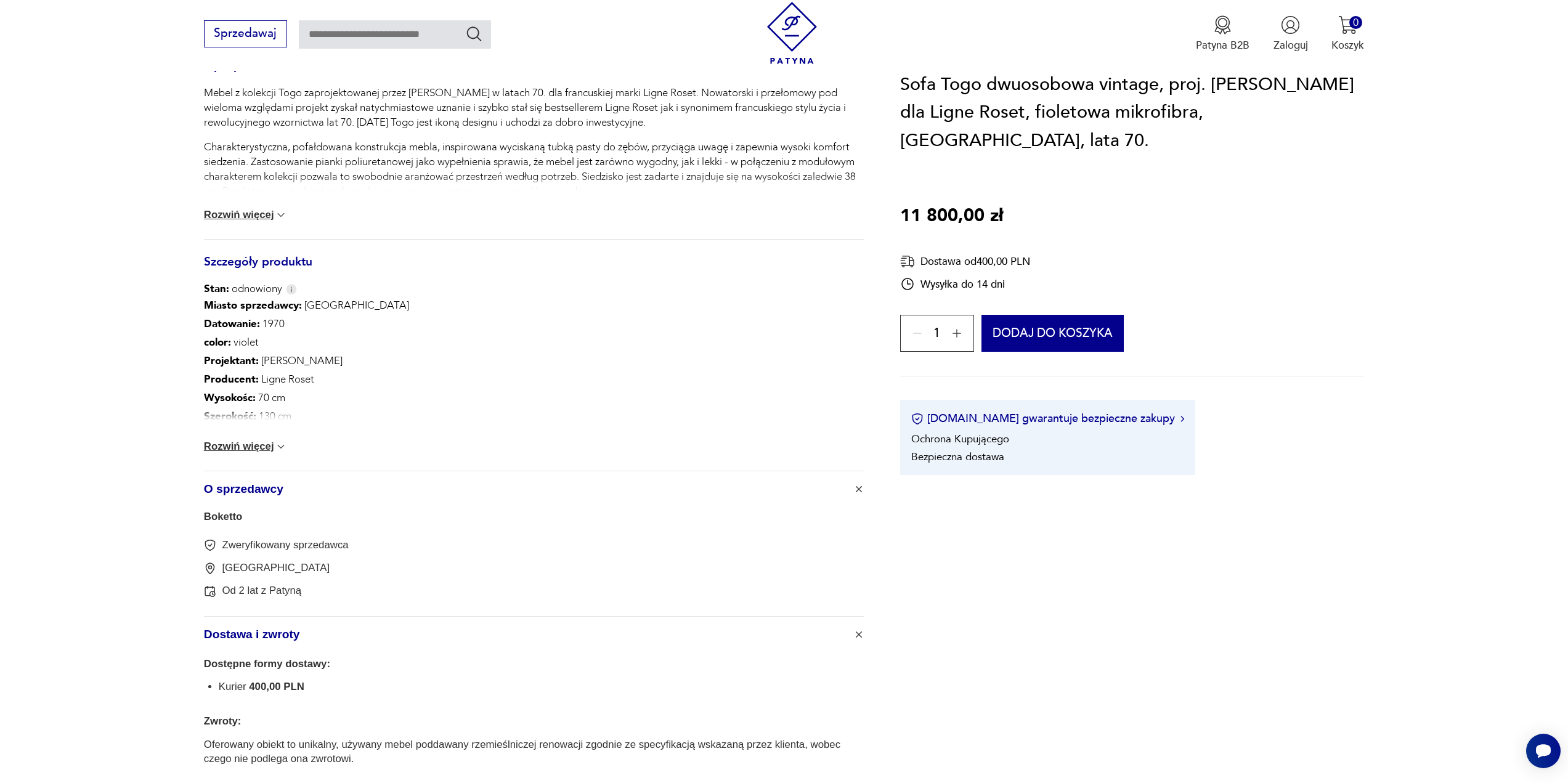
scroll to position [628, 0]
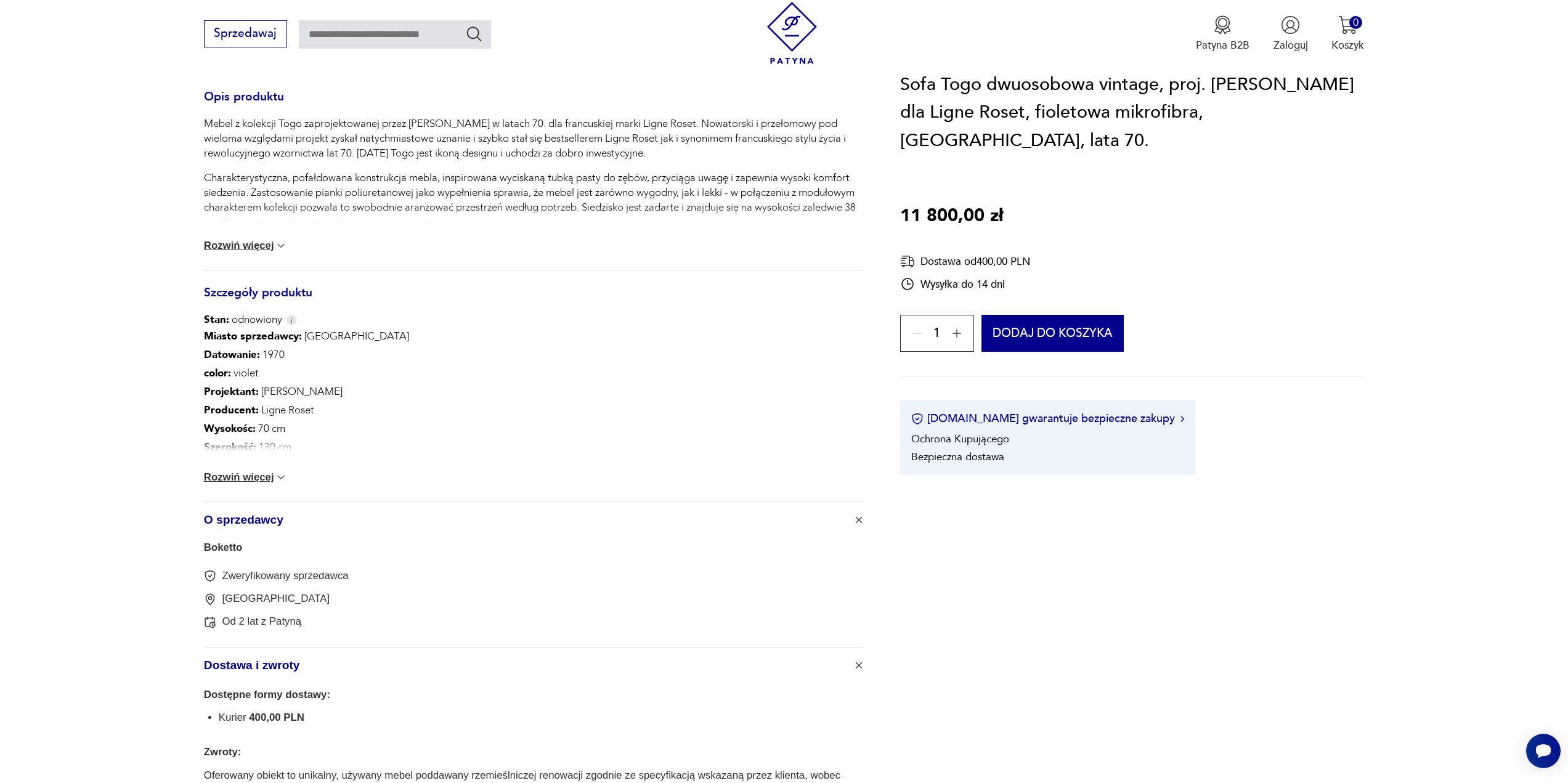
drag, startPoint x: 252, startPoint y: 469, endPoint x: 248, endPoint y: 474, distance: 6.4
click at [251, 469] on div "Miasto sprzedawcy : Olsztyn Datowanie : 1970 color : violet Projektant : Michel…" at bounding box center [534, 415] width 660 height 174
click at [248, 474] on button "Rozwiń więcej" at bounding box center [245, 477] width 84 height 12
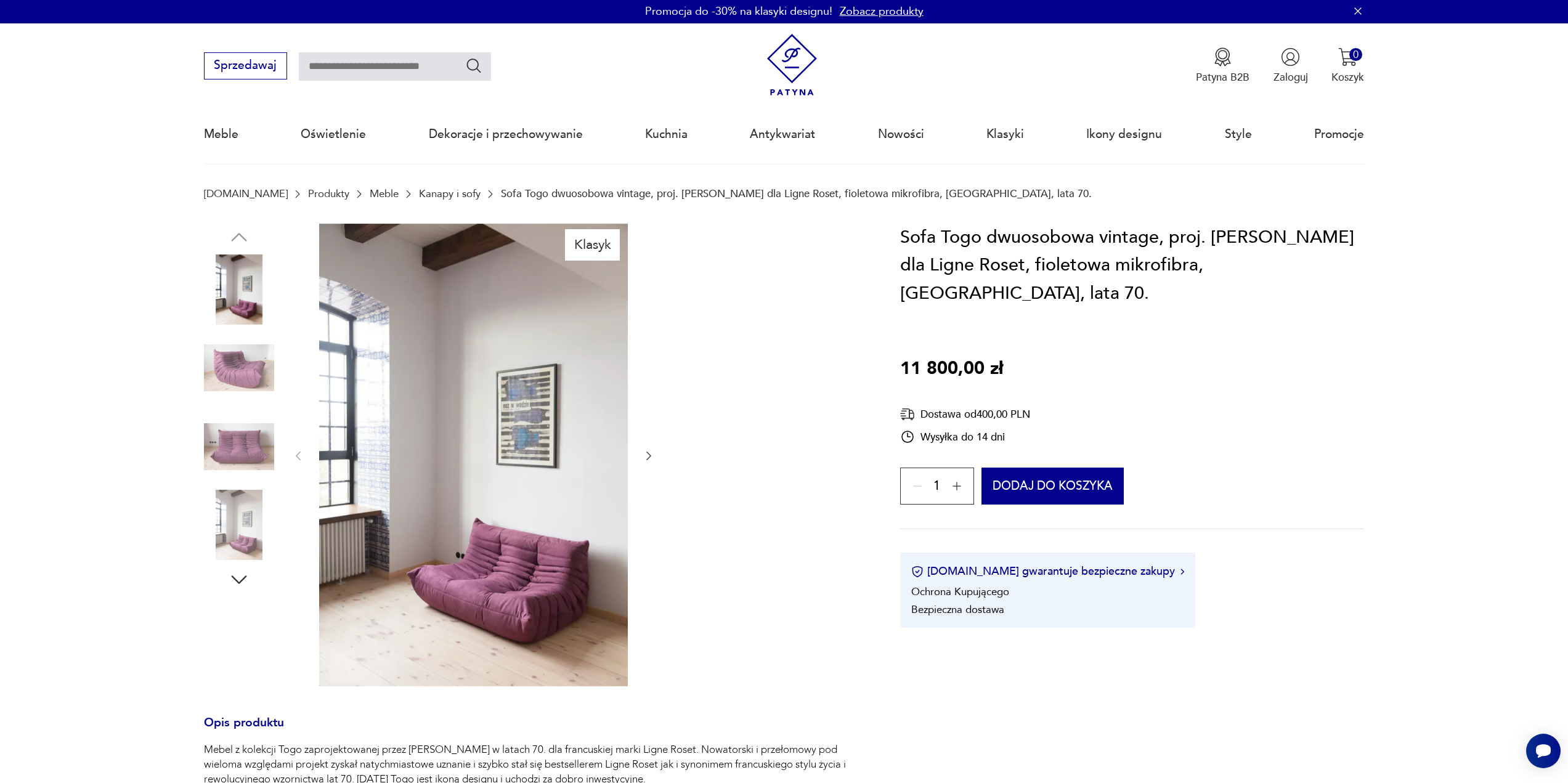
scroll to position [0, 0]
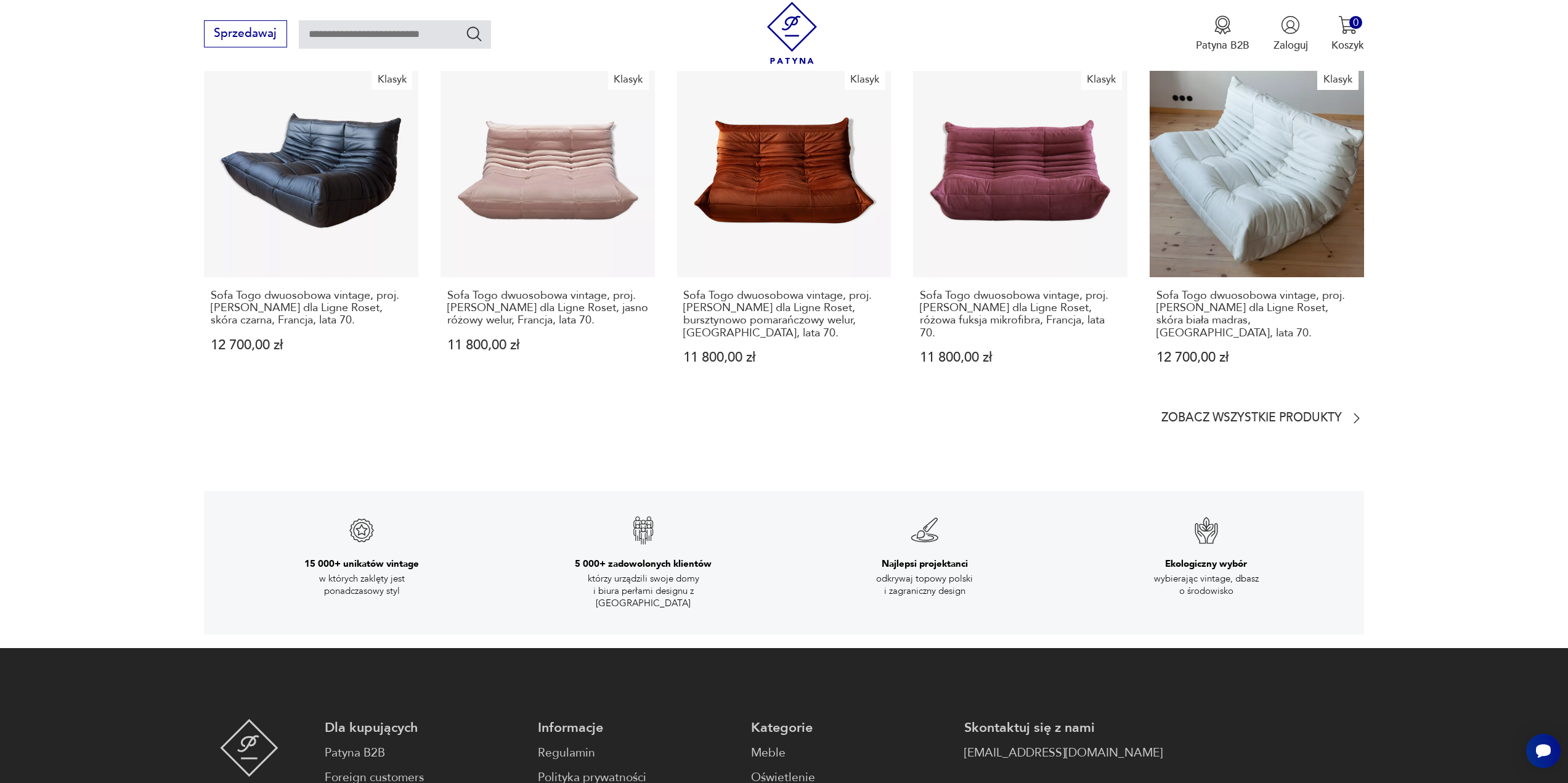
drag, startPoint x: 137, startPoint y: 558, endPoint x: 135, endPoint y: 565, distance: 7.3
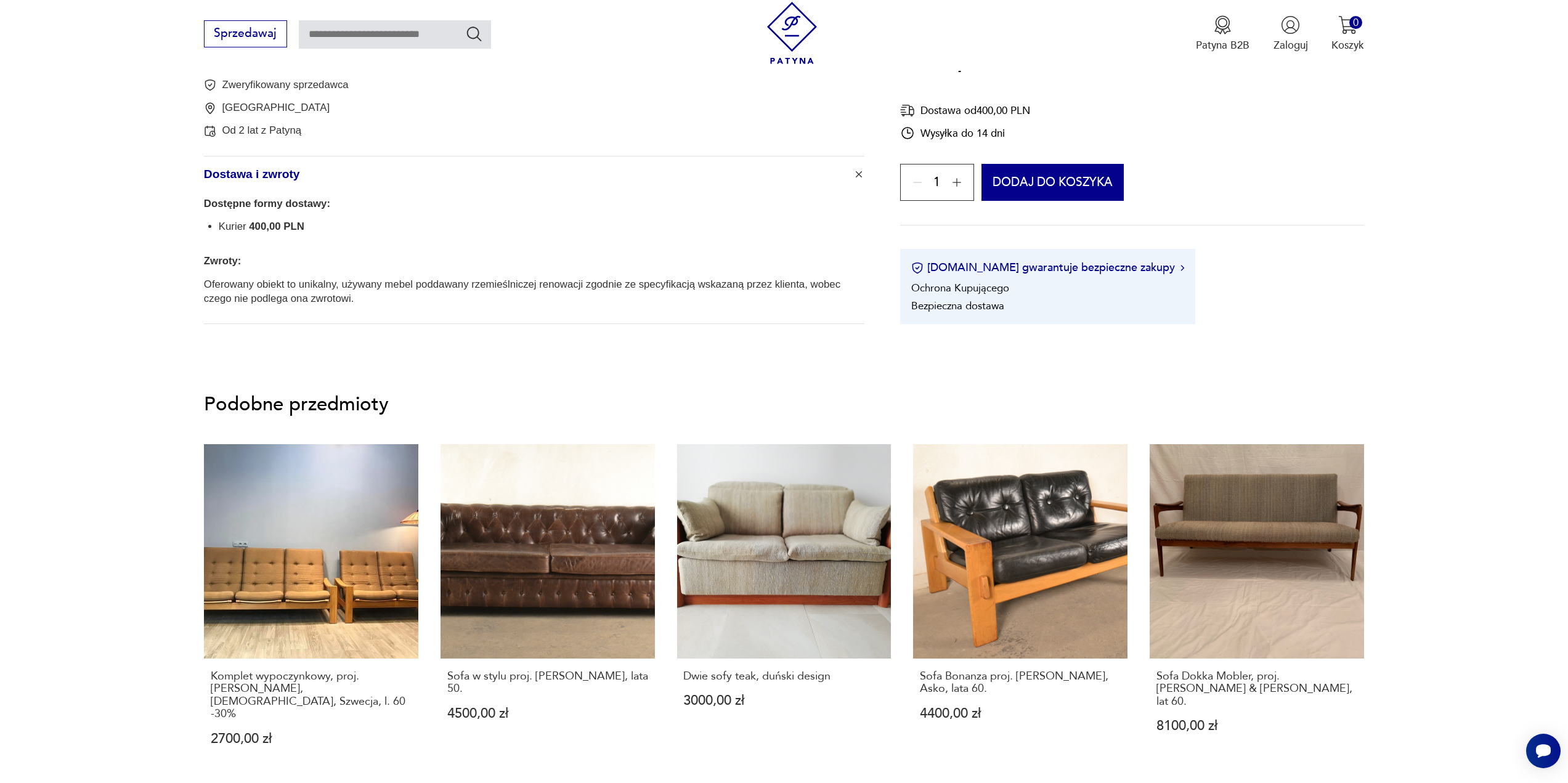
scroll to position [1171, 0]
